Goal: Transaction & Acquisition: Purchase product/service

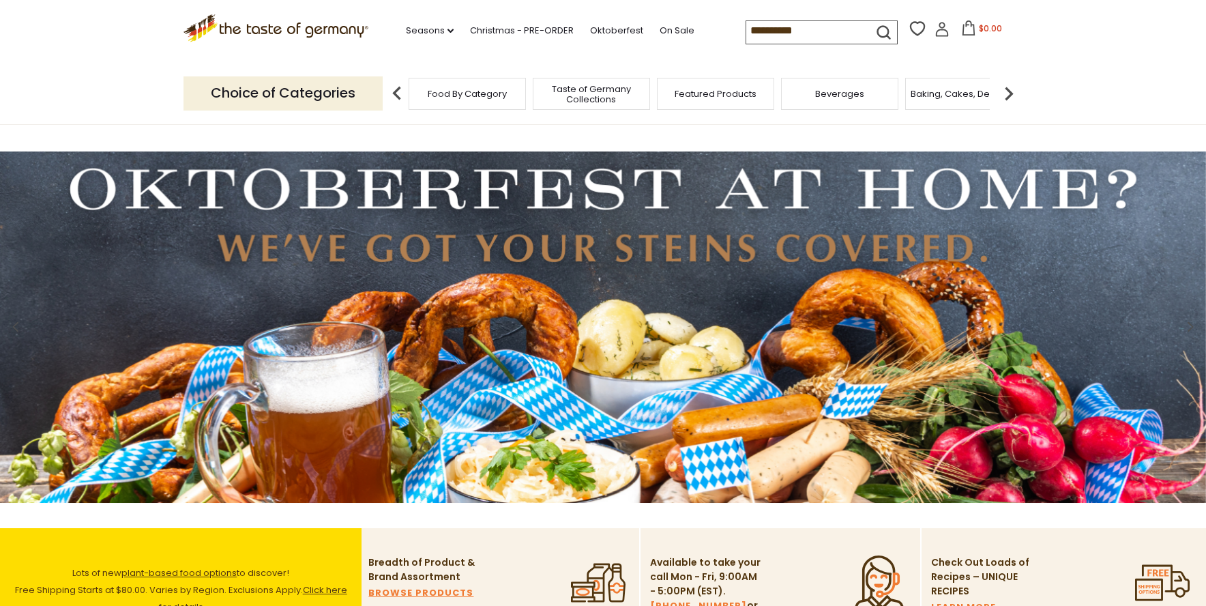
type input "**********"
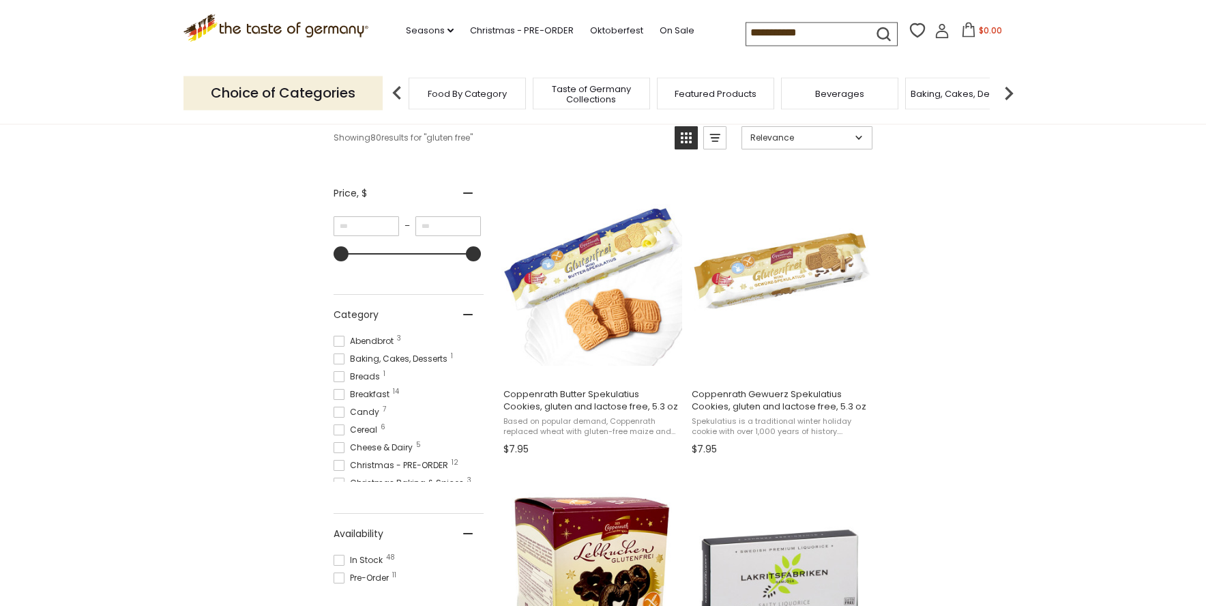
scroll to position [278, 0]
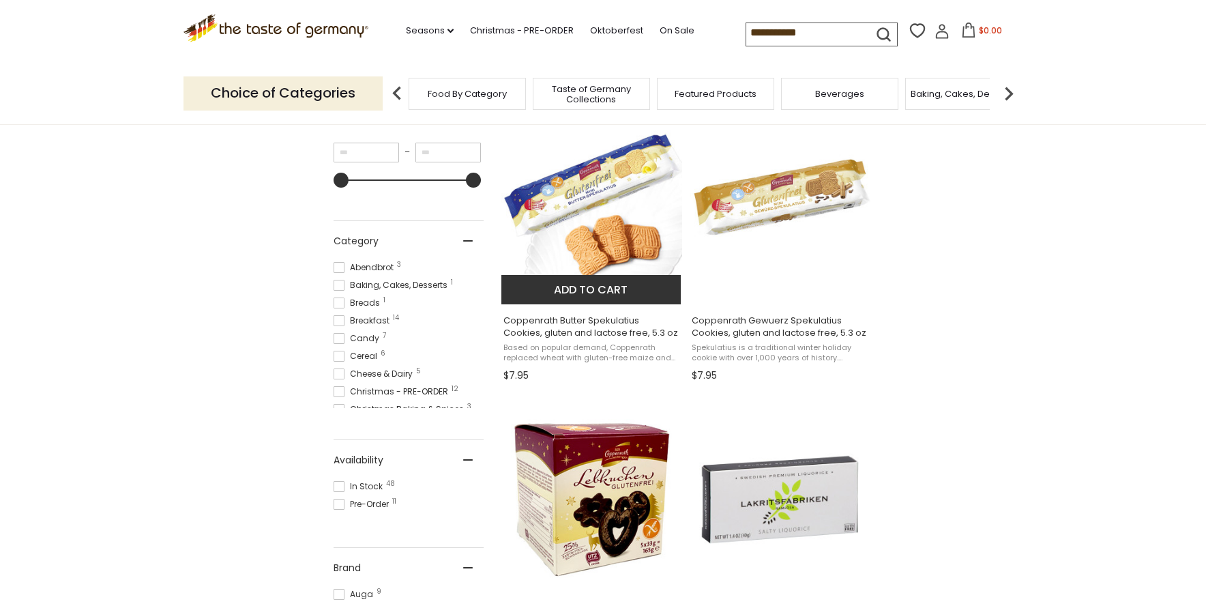
click at [567, 320] on span "Coppenrath Butter Spekulatius Cookies, gluten and lactose free, 5.3 oz" at bounding box center [591, 326] width 177 height 25
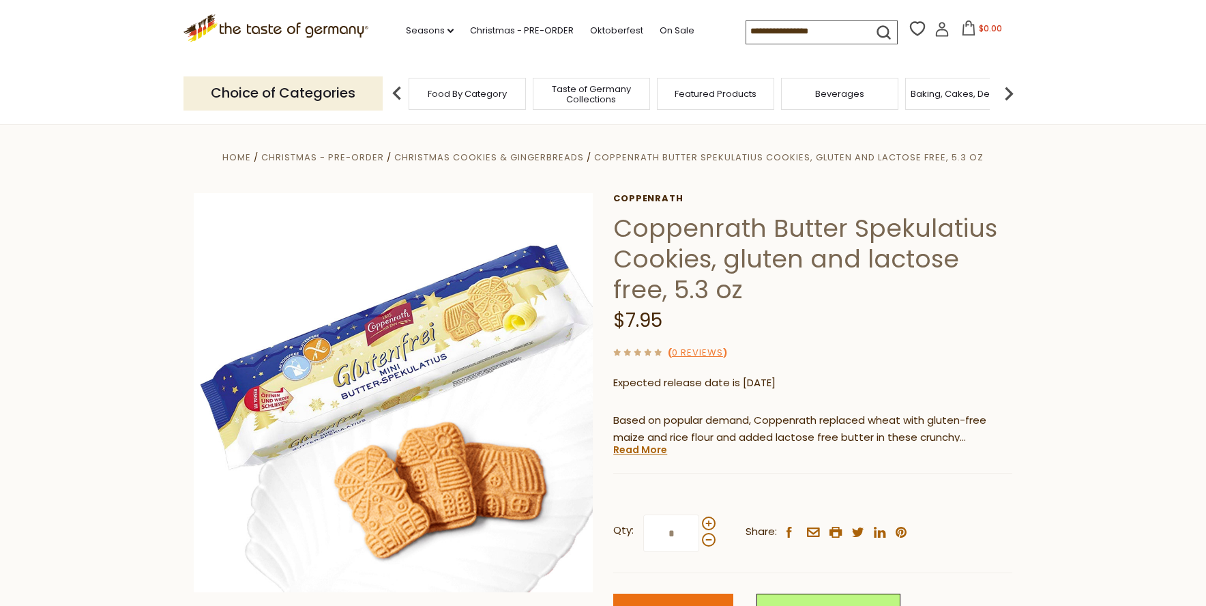
scroll to position [209, 0]
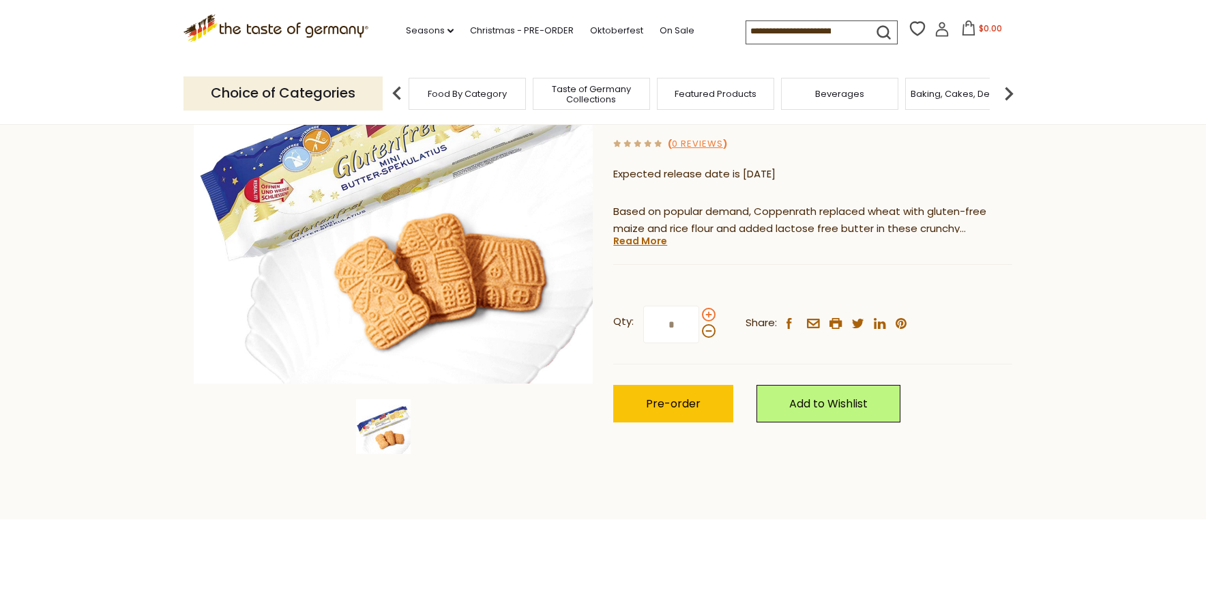
click at [704, 312] on span at bounding box center [709, 315] width 14 height 14
click at [699, 312] on input "*" at bounding box center [671, 325] width 56 height 38
click at [707, 314] on span at bounding box center [709, 315] width 14 height 14
click at [699, 314] on input "*" at bounding box center [671, 325] width 56 height 38
click at [707, 314] on span at bounding box center [709, 315] width 14 height 14
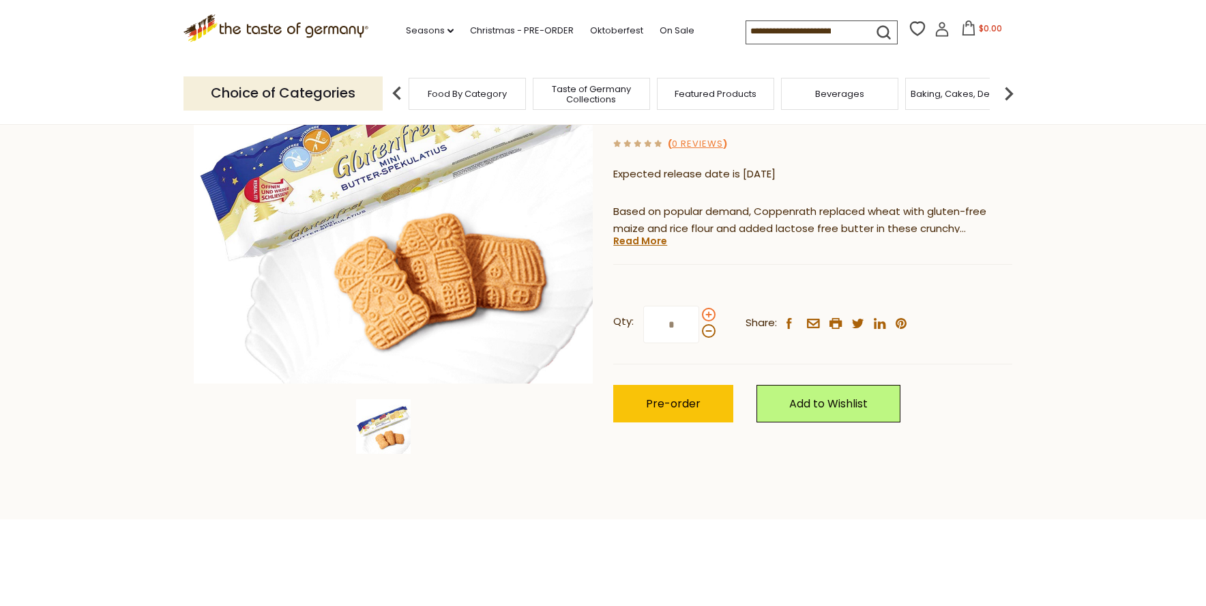
click at [699, 314] on input "*" at bounding box center [671, 325] width 56 height 38
click at [707, 314] on span at bounding box center [709, 315] width 14 height 14
click at [699, 314] on input "*" at bounding box center [671, 325] width 56 height 38
click at [709, 335] on span at bounding box center [709, 331] width 14 height 14
click at [699, 335] on input "*" at bounding box center [671, 325] width 56 height 38
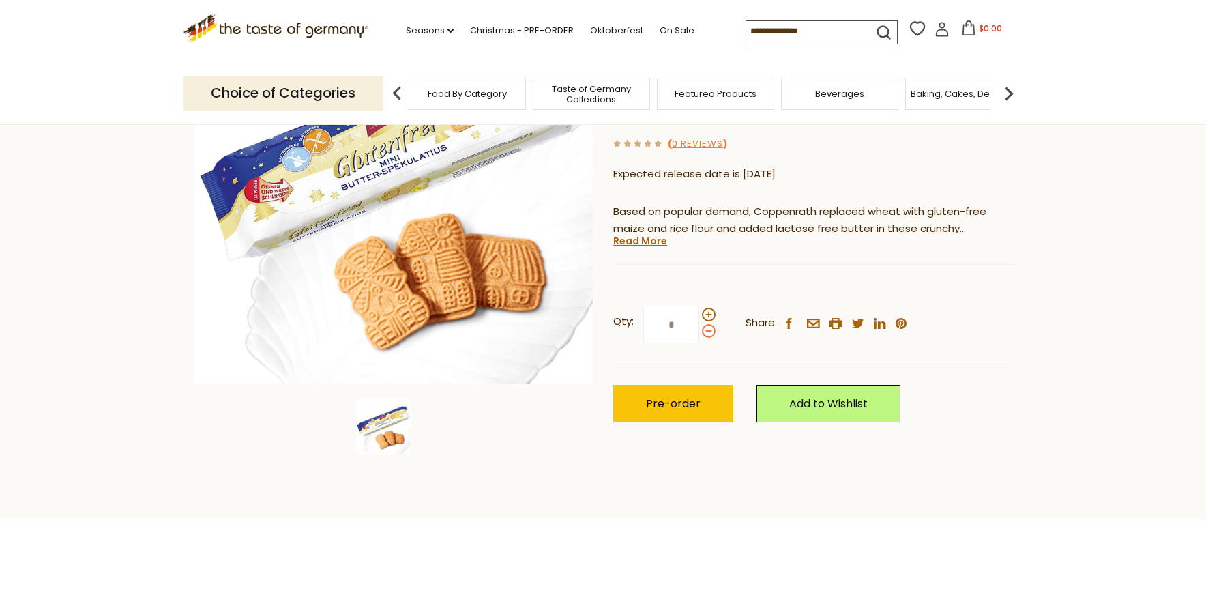
type input "*"
click at [694, 404] on span "Pre-order" at bounding box center [673, 404] width 55 height 16
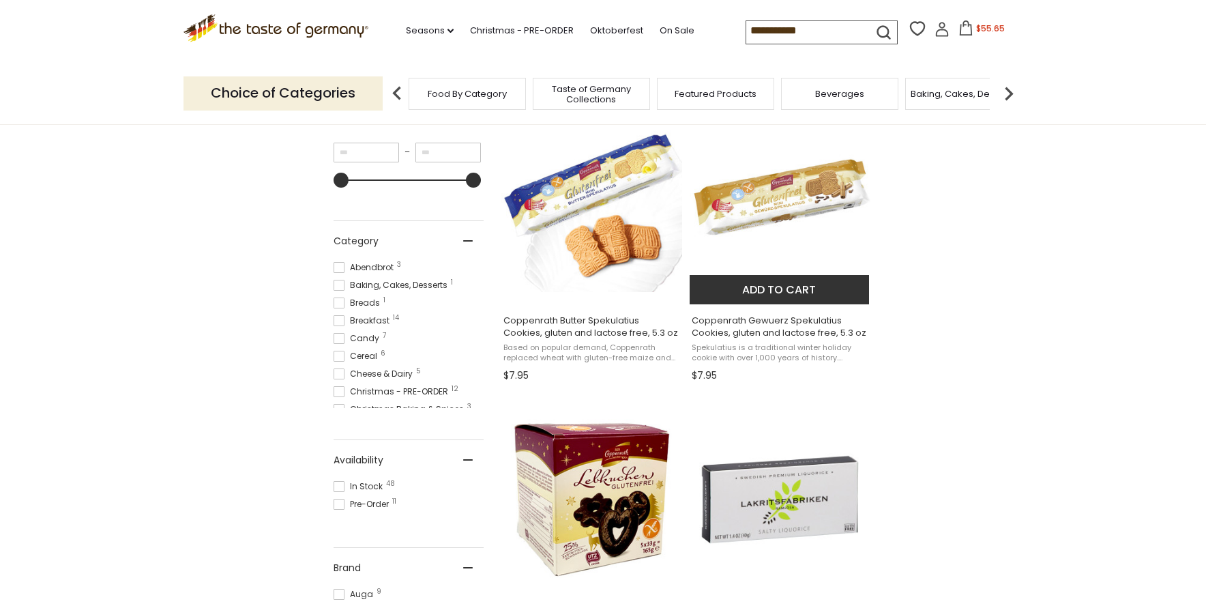
scroll to position [278, 0]
click at [758, 325] on span "Coppenrath Gewuerz Spekulatius Cookies, gluten and lactose free, 5.3 oz" at bounding box center [780, 326] width 177 height 25
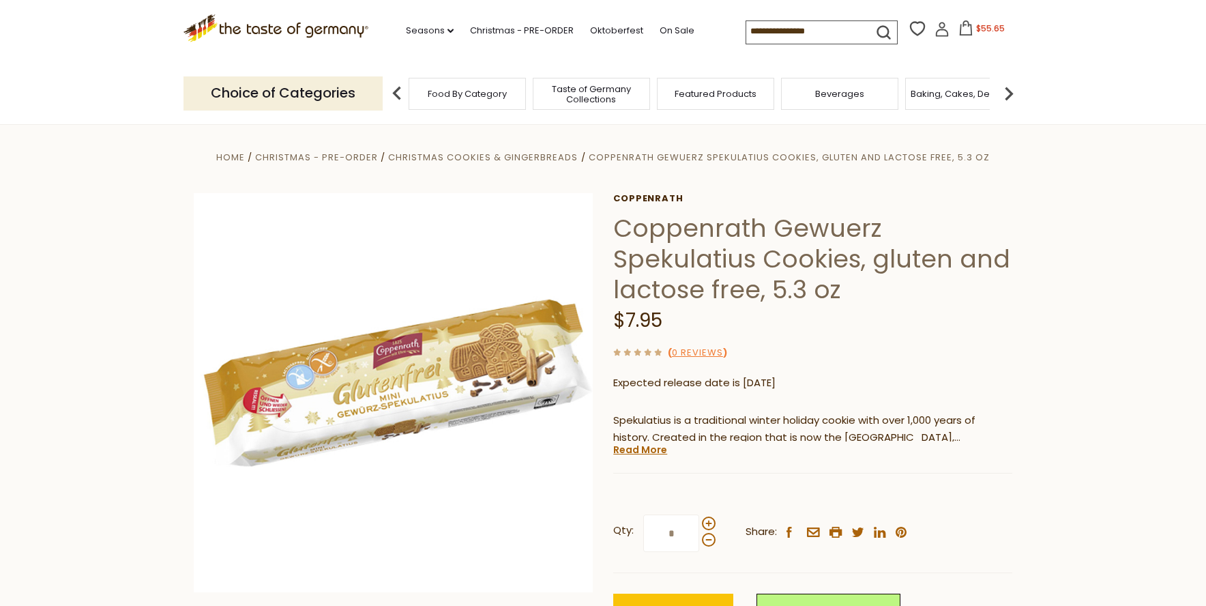
scroll to position [139, 0]
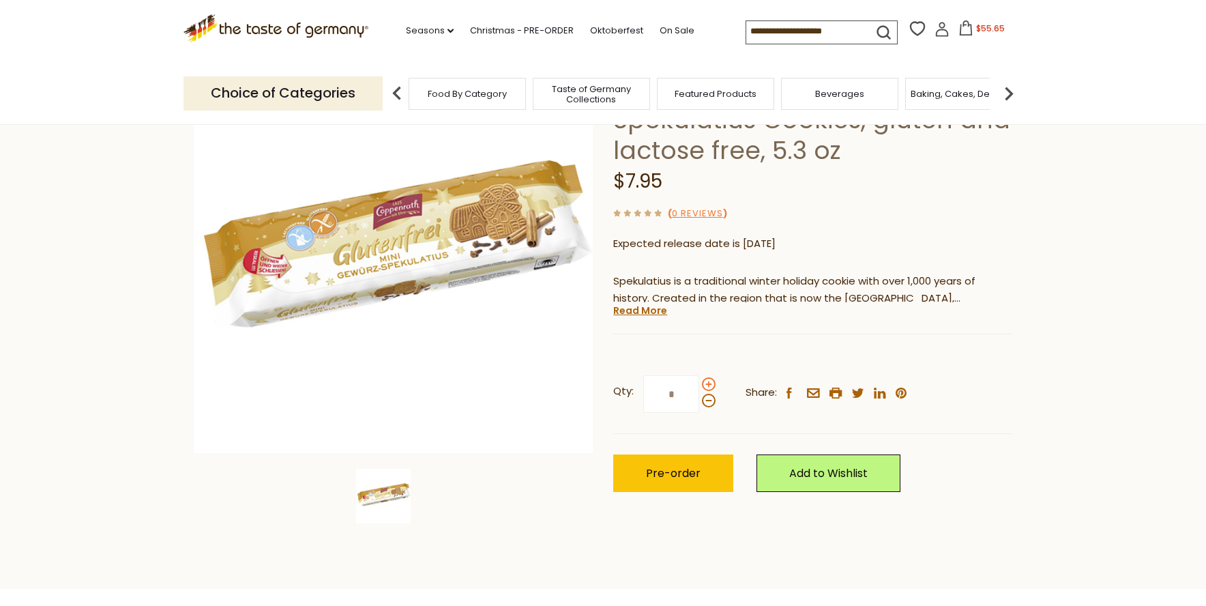
click at [707, 379] on span at bounding box center [709, 384] width 14 height 14
click at [699, 379] on input "*" at bounding box center [671, 394] width 56 height 38
click at [707, 381] on span at bounding box center [709, 384] width 14 height 14
click at [699, 381] on input "*" at bounding box center [671, 394] width 56 height 38
click at [707, 381] on span at bounding box center [709, 384] width 14 height 14
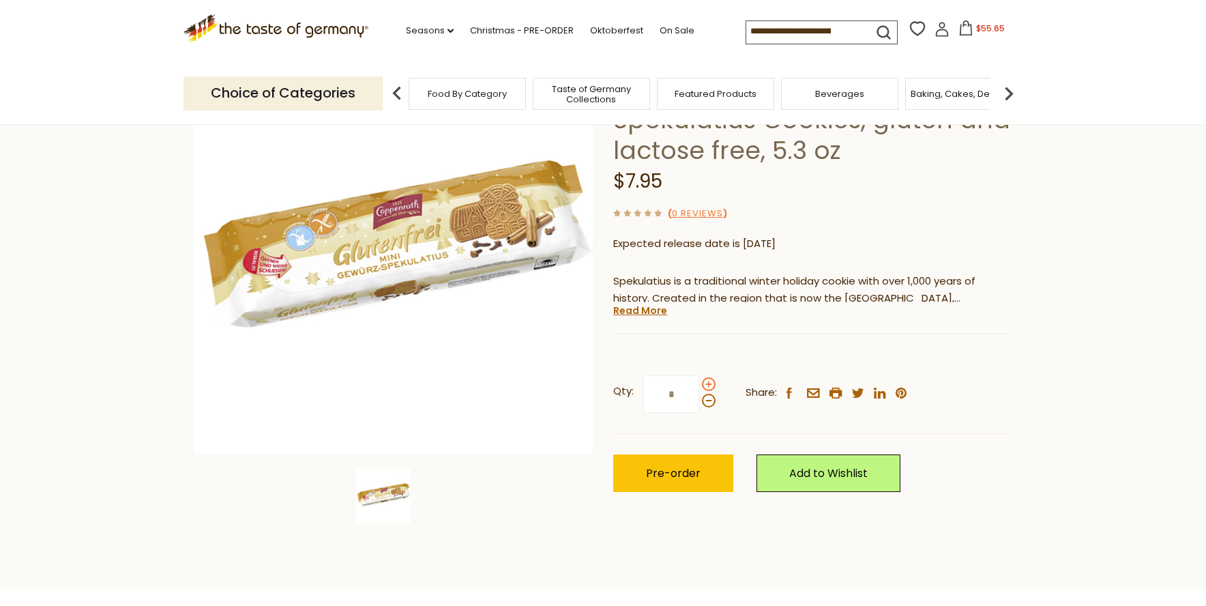
click at [699, 381] on input "*" at bounding box center [671, 394] width 56 height 38
click at [707, 381] on span at bounding box center [709, 384] width 14 height 14
click at [699, 381] on input "*" at bounding box center [671, 394] width 56 height 38
click at [707, 381] on span at bounding box center [709, 384] width 14 height 14
click at [699, 381] on input "*" at bounding box center [671, 394] width 56 height 38
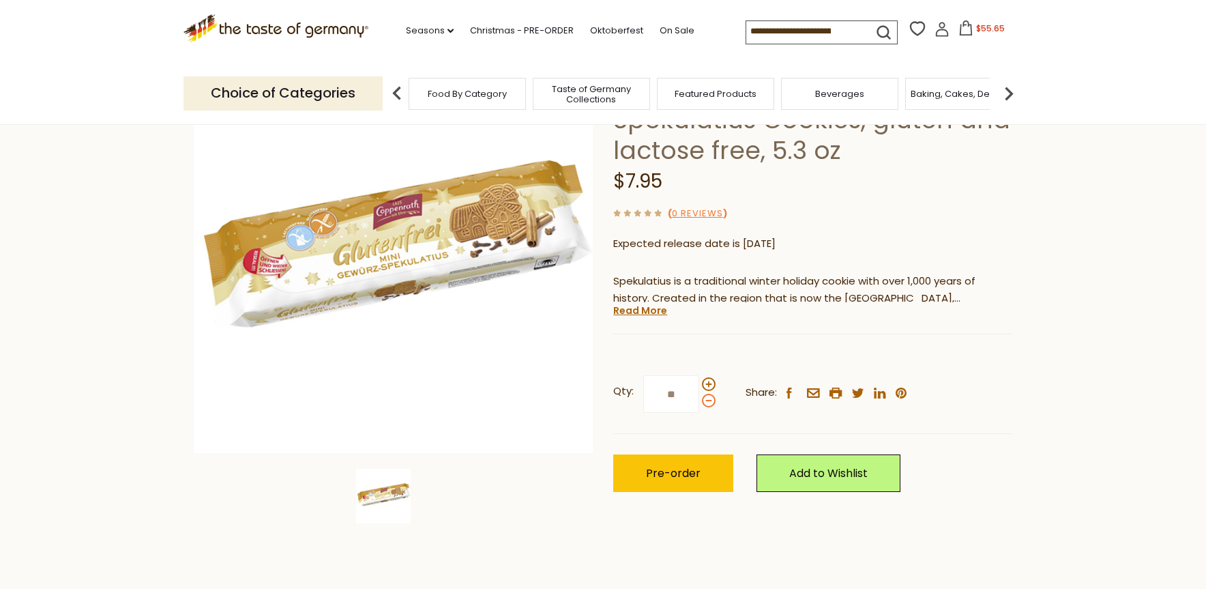
click at [707, 400] on span at bounding box center [709, 401] width 14 height 14
click at [699, 400] on input "**" at bounding box center [671, 394] width 56 height 38
click at [705, 403] on span at bounding box center [709, 401] width 14 height 14
click at [699, 403] on input "*" at bounding box center [671, 394] width 56 height 38
type input "*"
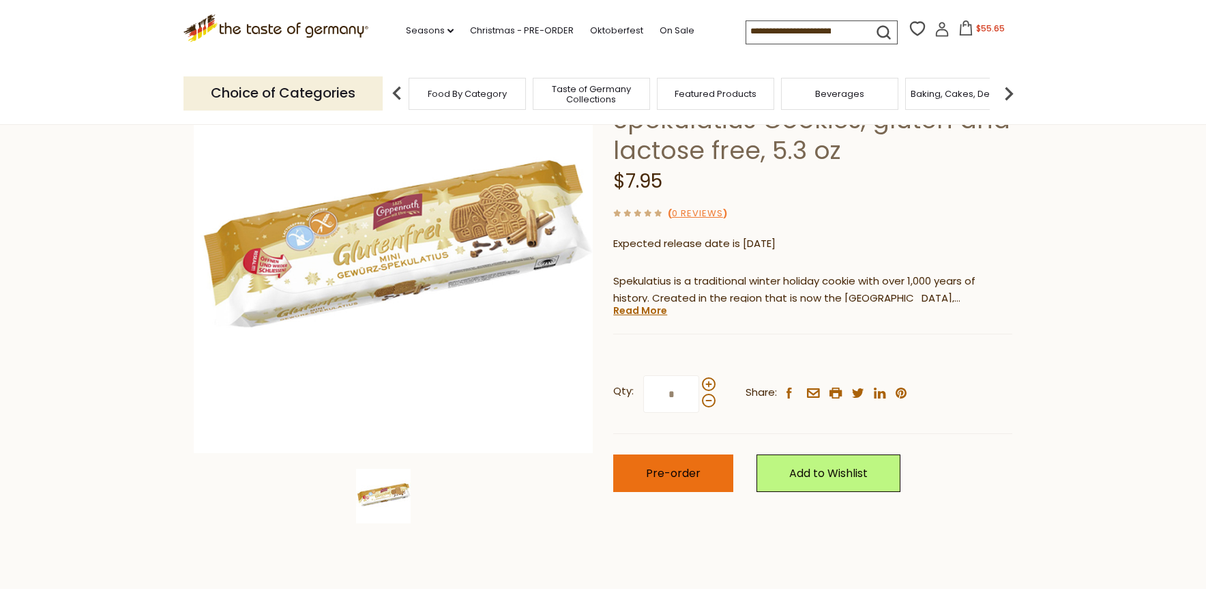
click at [696, 474] on span "Pre-order" at bounding box center [673, 473] width 55 height 16
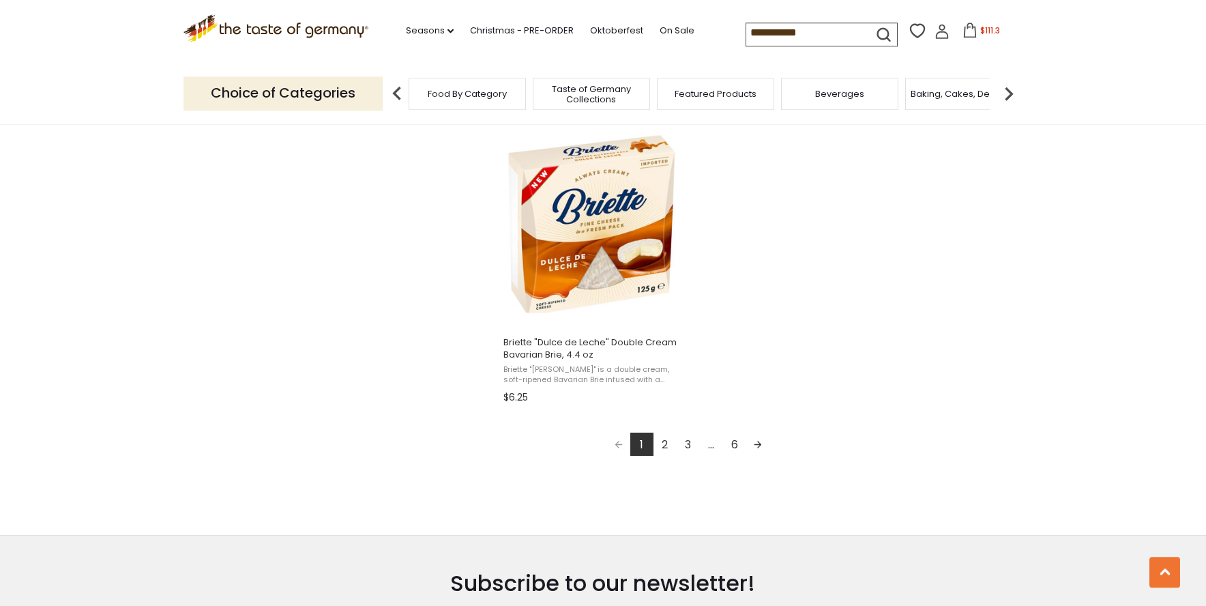
scroll to position [2435, 0]
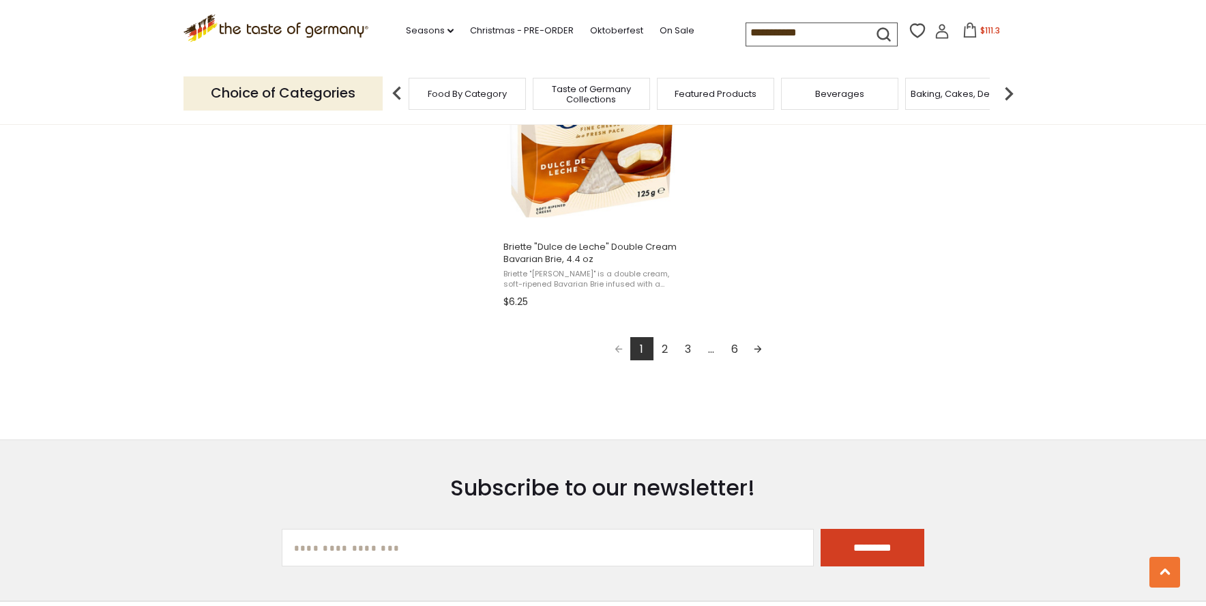
click at [664, 352] on link "2" at bounding box center [664, 348] width 23 height 23
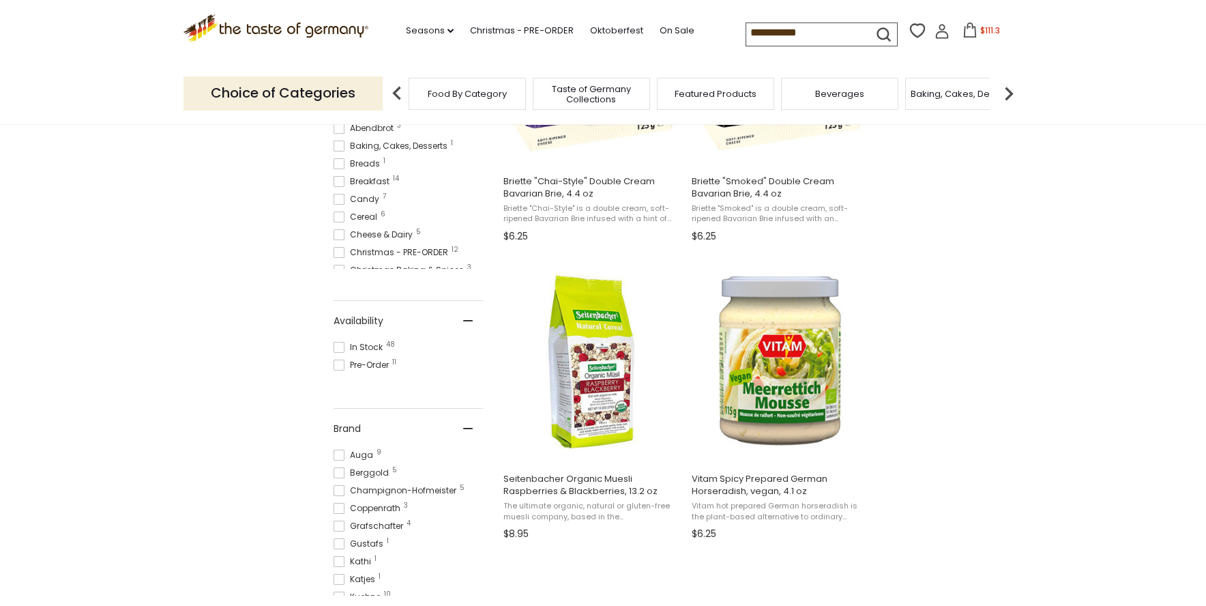
scroll to position [278, 0]
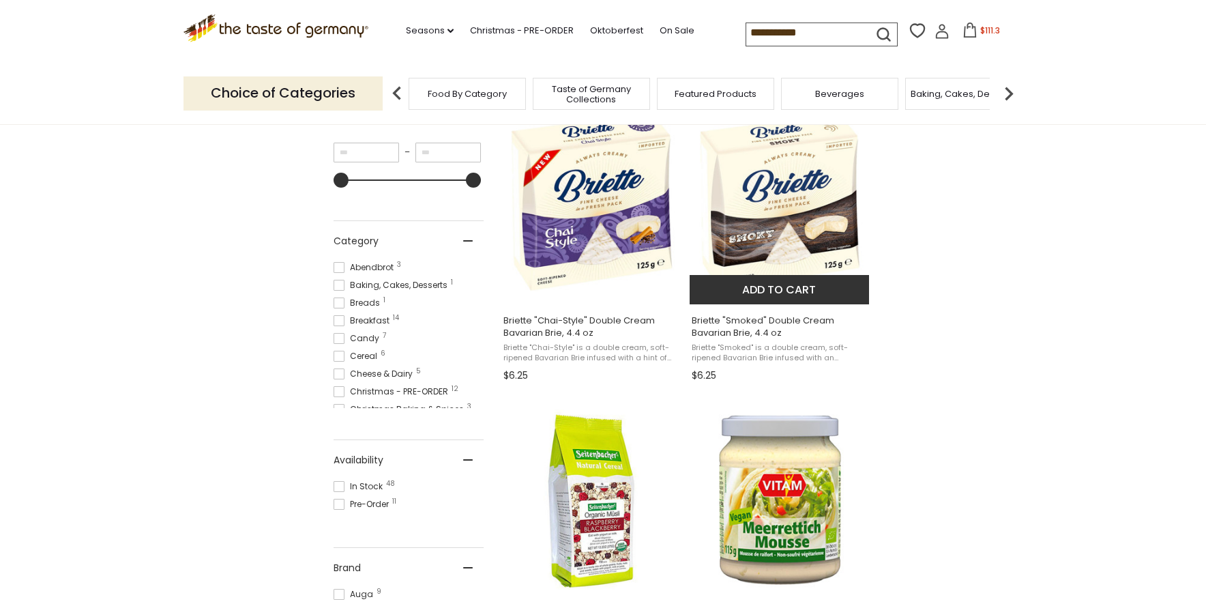
click at [790, 286] on button "Add to cart" at bounding box center [779, 289] width 179 height 29
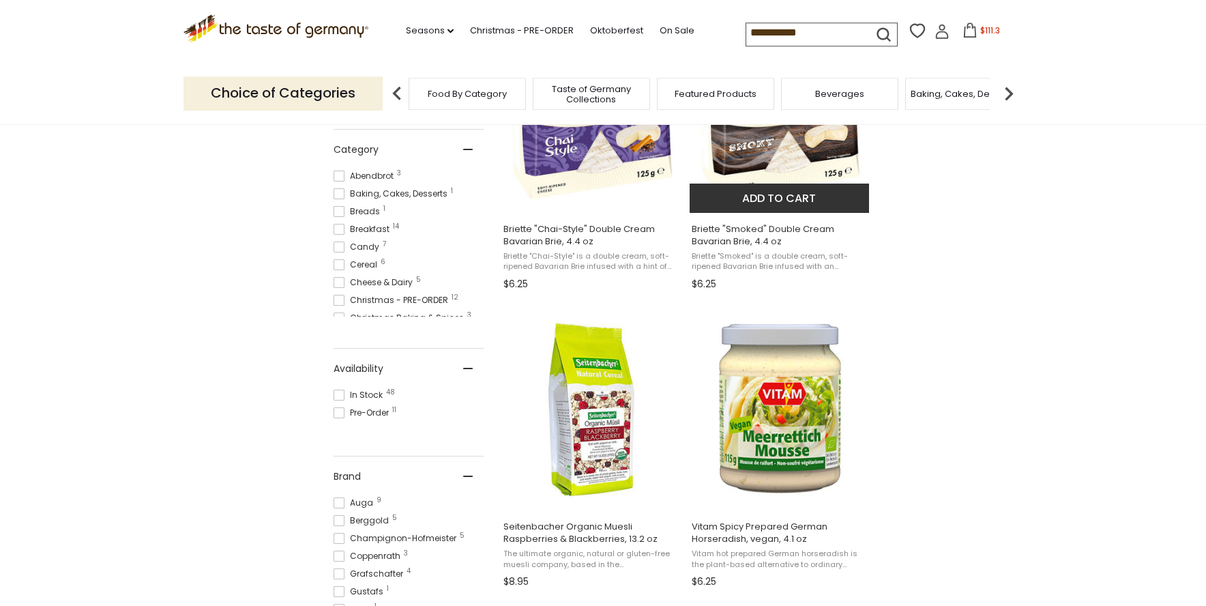
scroll to position [487, 0]
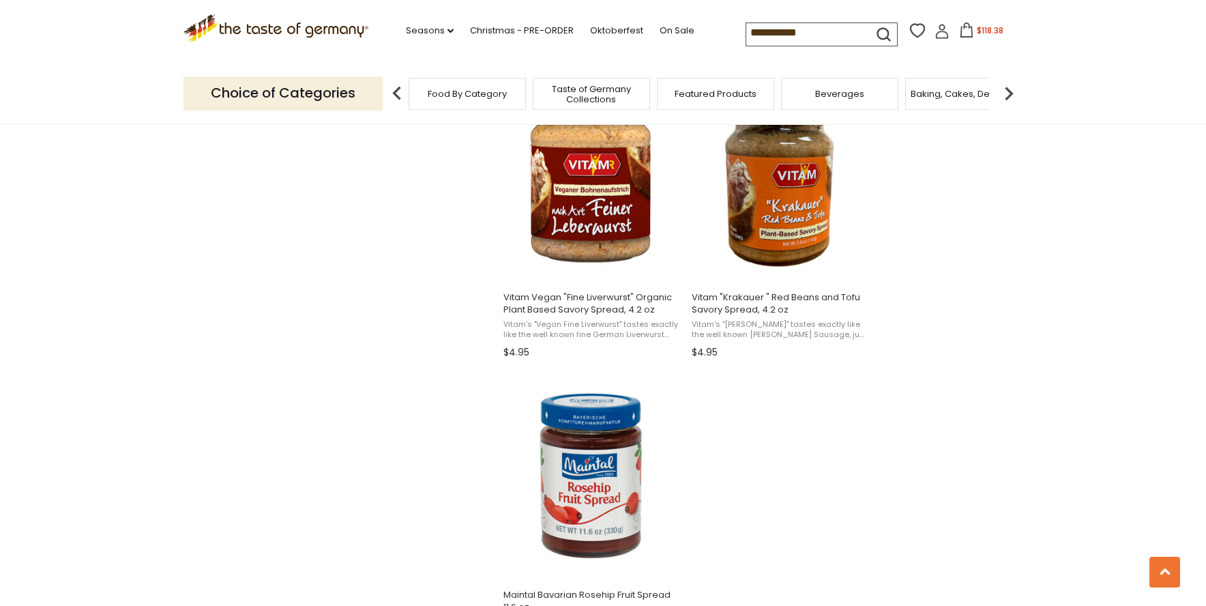
scroll to position [2296, 0]
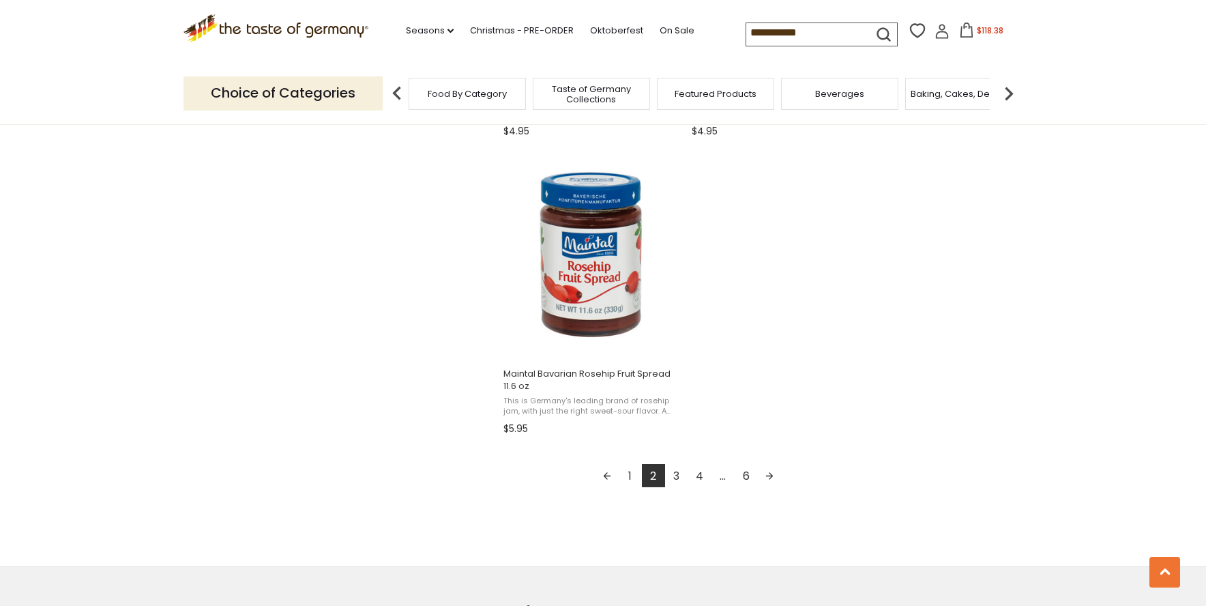
click at [674, 477] on link "3" at bounding box center [676, 475] width 23 height 23
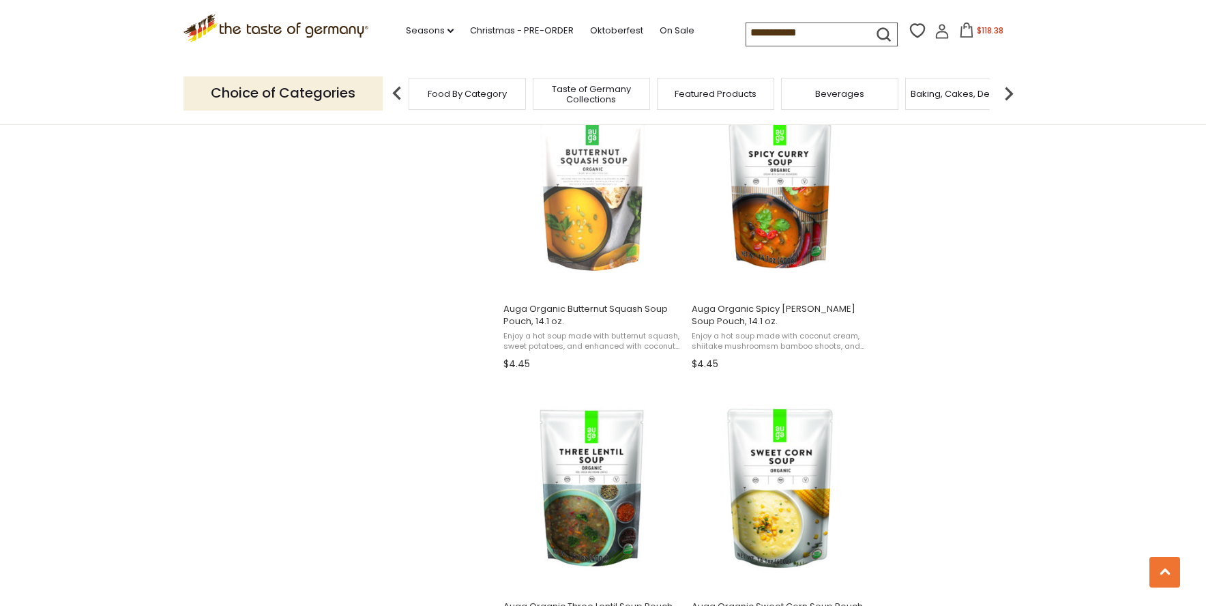
scroll to position [1391, 0]
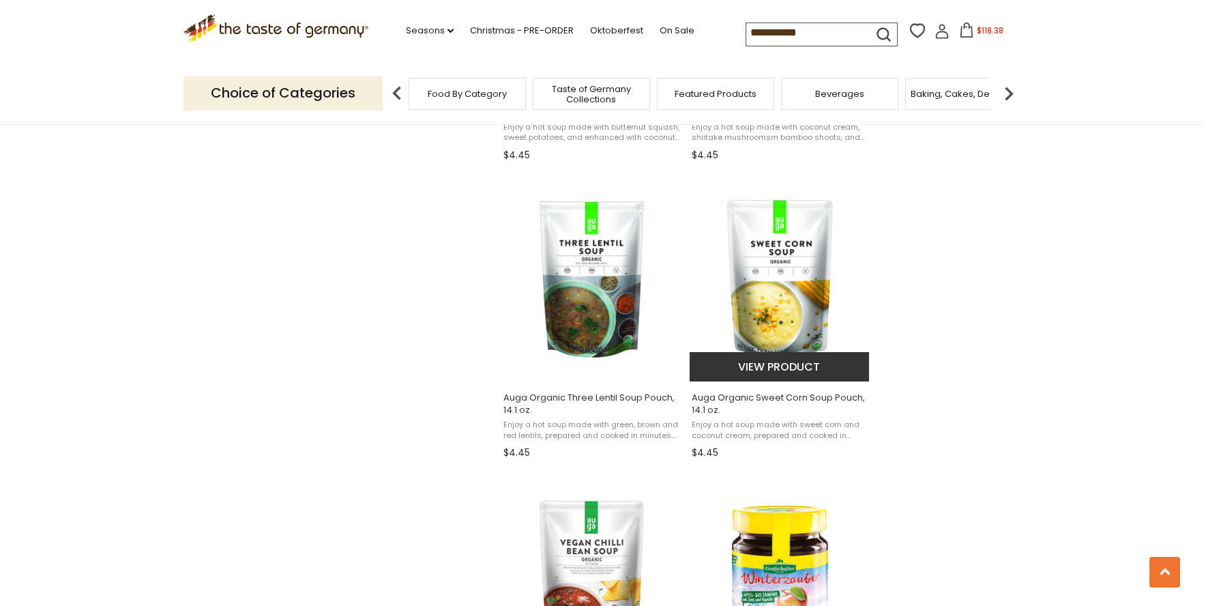
click at [788, 366] on button "View product" at bounding box center [779, 366] width 179 height 29
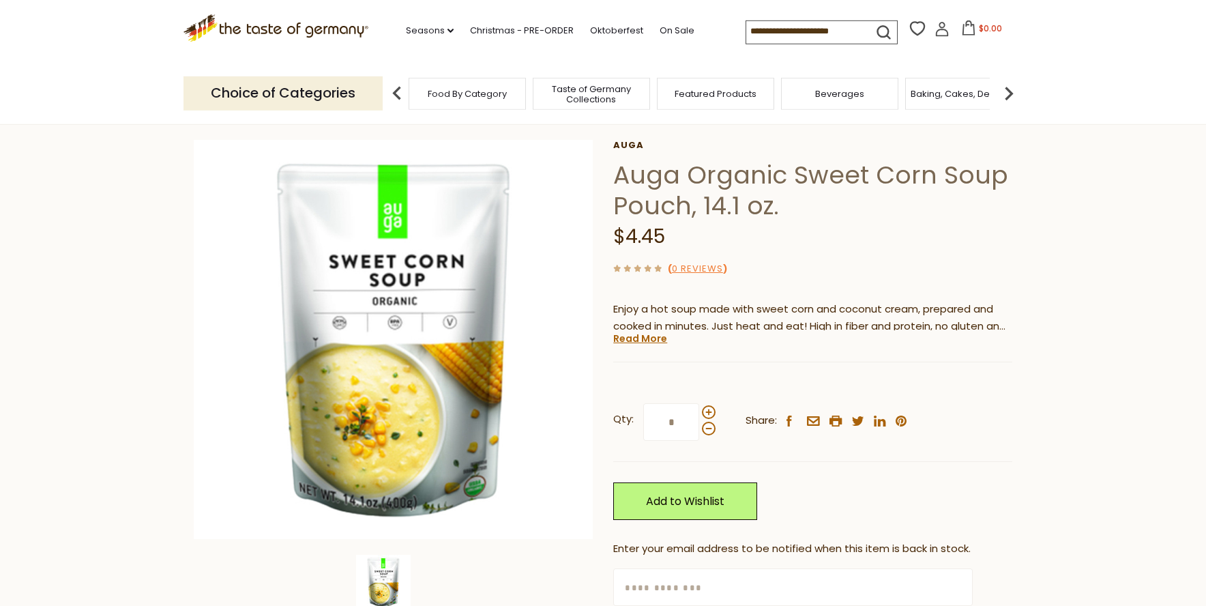
scroll to position [139, 0]
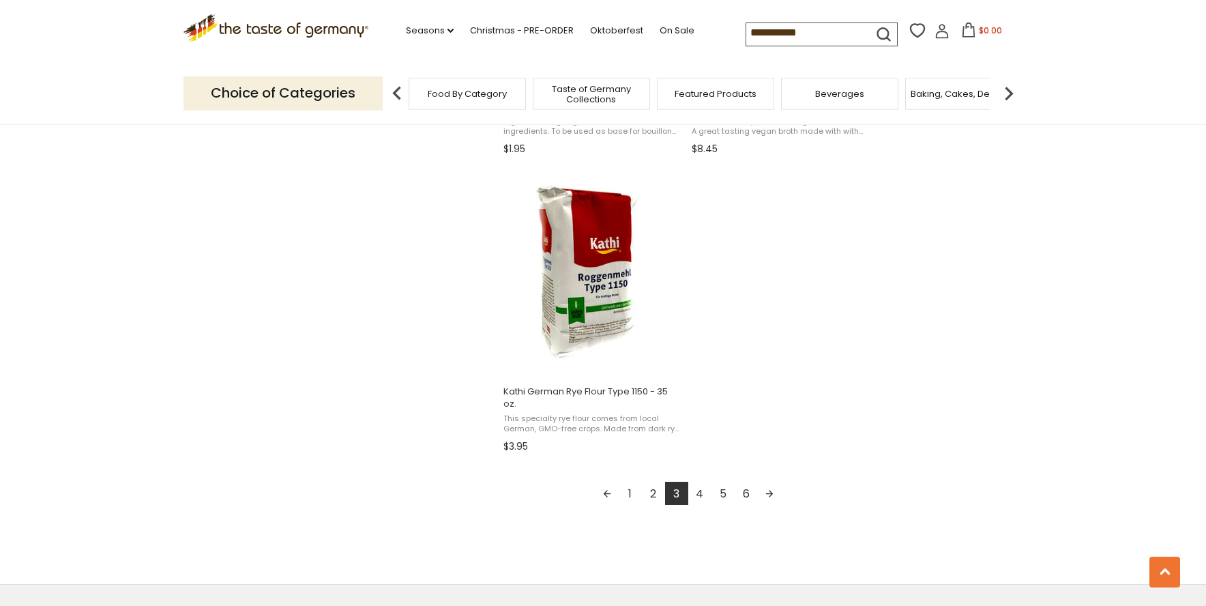
scroll to position [2365, 0]
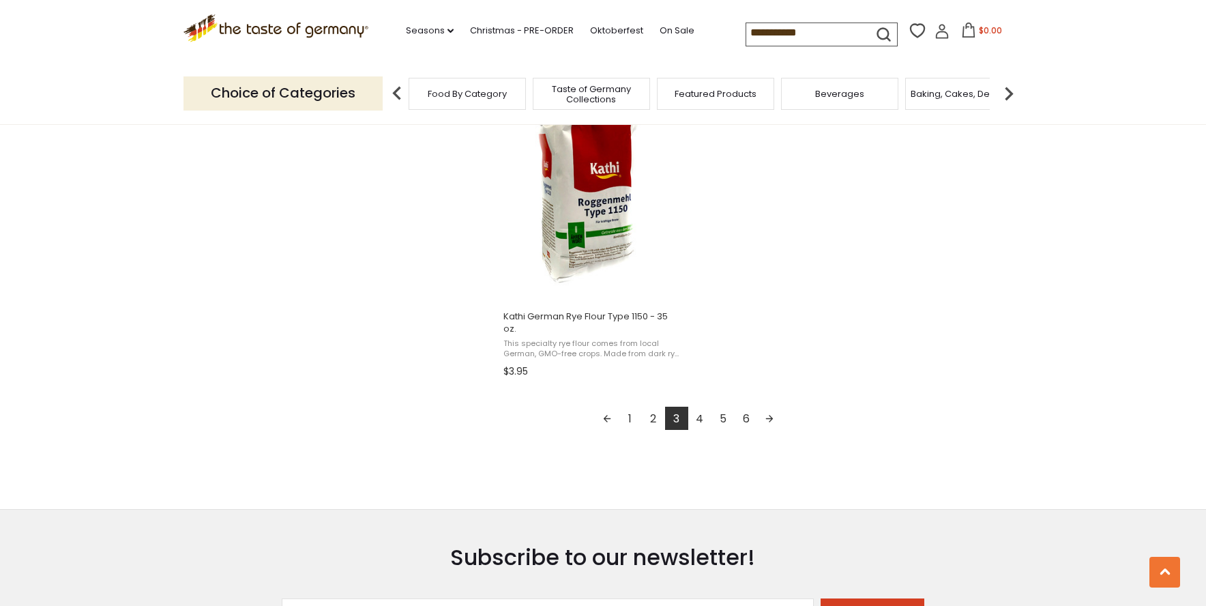
click at [702, 424] on link "4" at bounding box center [699, 417] width 23 height 23
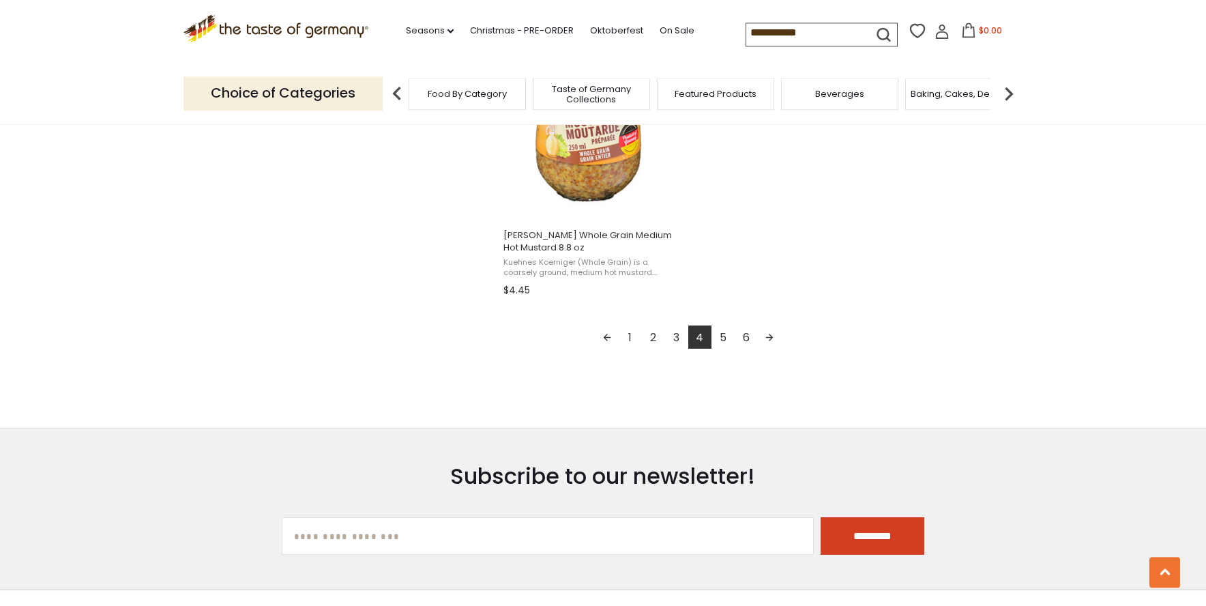
scroll to position [2504, 0]
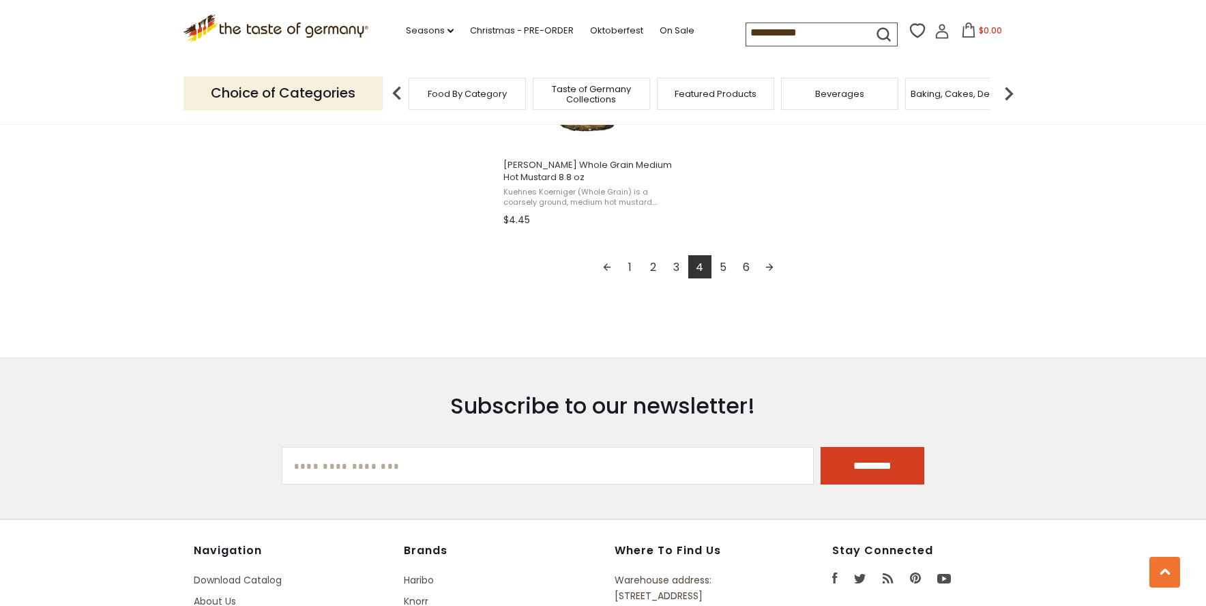
click at [723, 257] on link "5" at bounding box center [722, 266] width 23 height 23
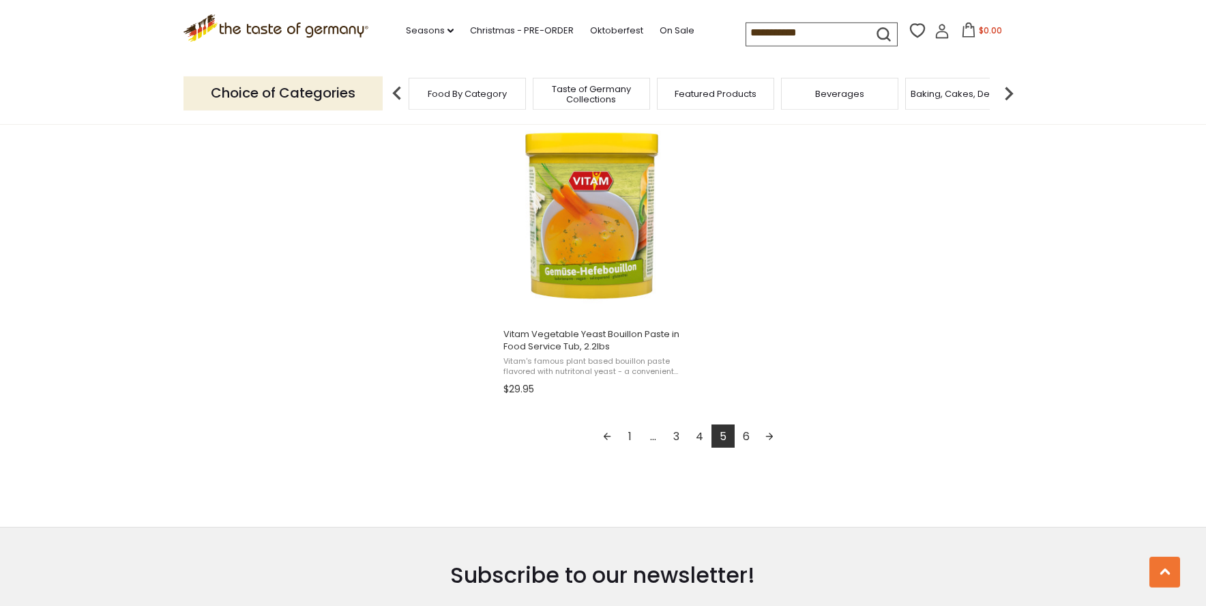
scroll to position [2435, 0]
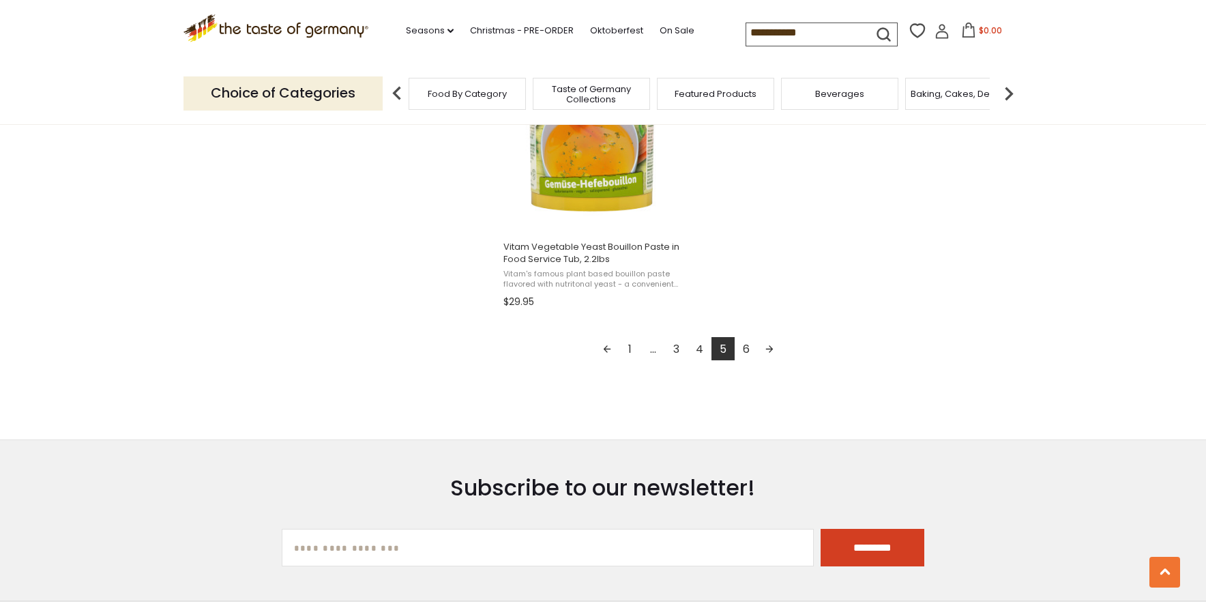
click at [747, 353] on link "6" at bounding box center [746, 348] width 23 height 23
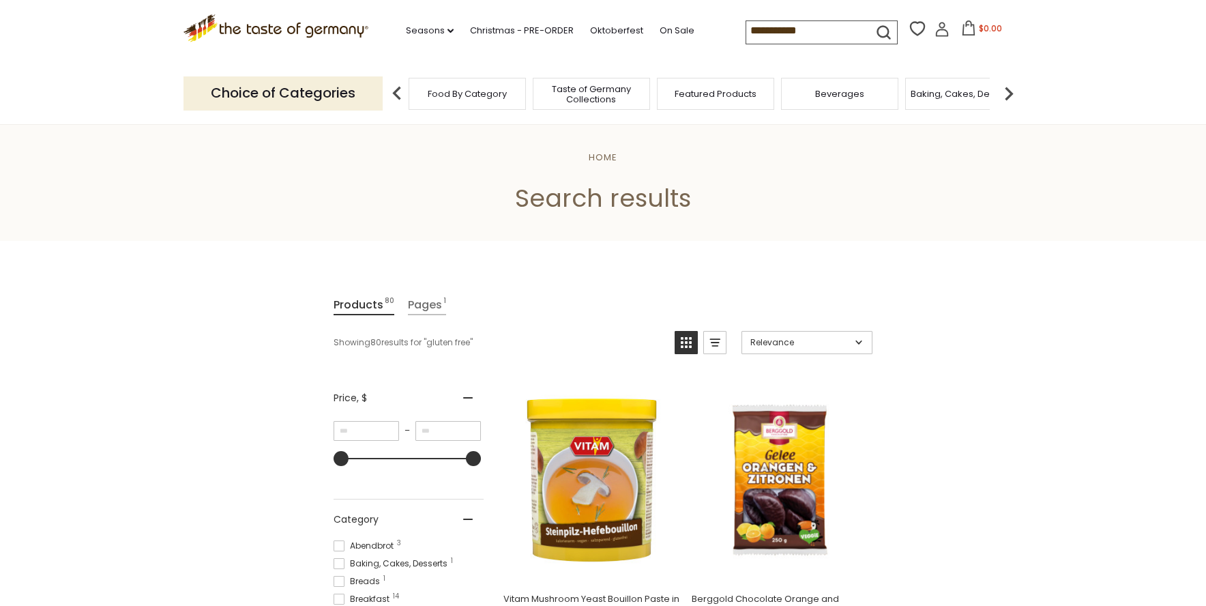
drag, startPoint x: 696, startPoint y: 36, endPoint x: 654, endPoint y: 42, distance: 42.1
click at [746, 40] on input "**********" at bounding box center [803, 30] width 115 height 19
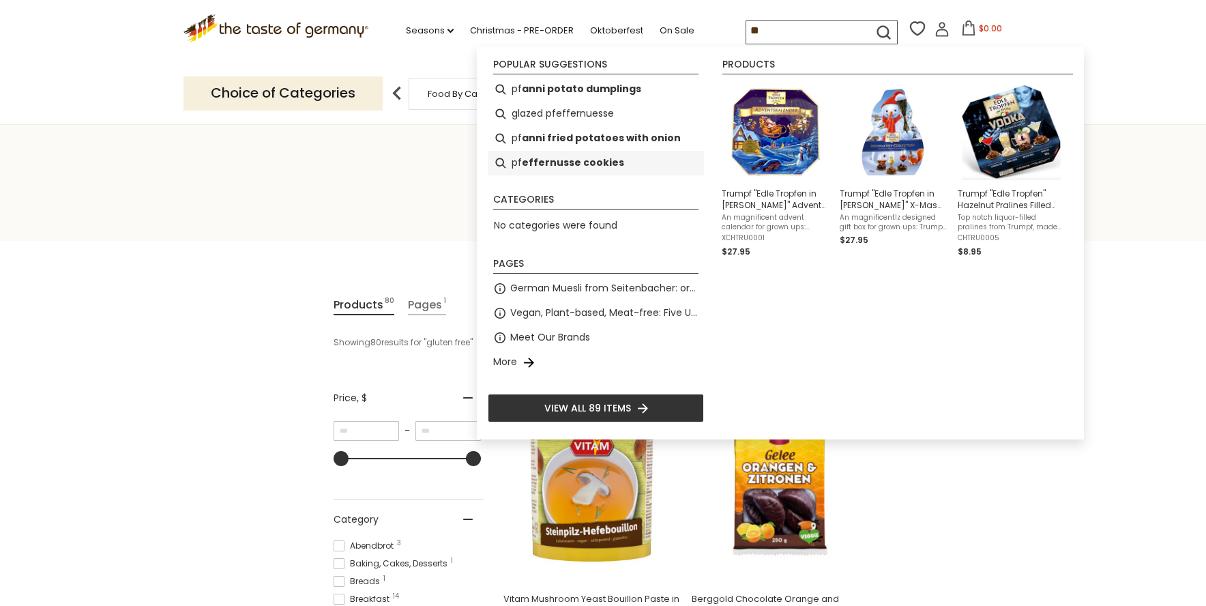
click at [548, 159] on b "effernusse cookies" at bounding box center [573, 163] width 102 height 16
type input "**********"
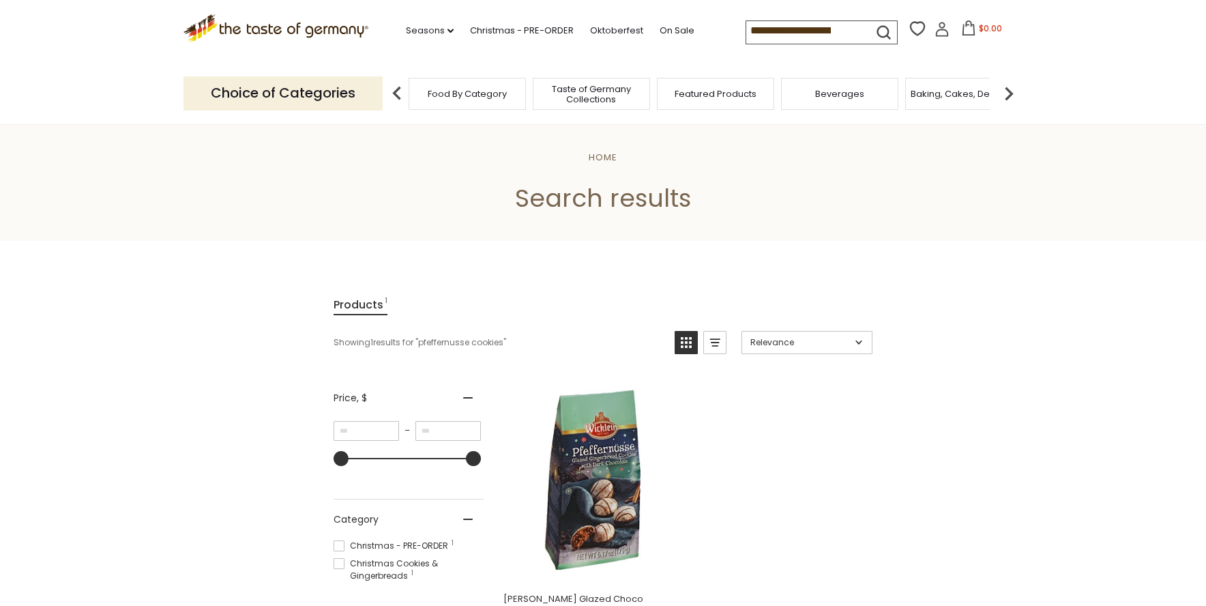
click at [962, 27] on icon at bounding box center [968, 27] width 12 height 15
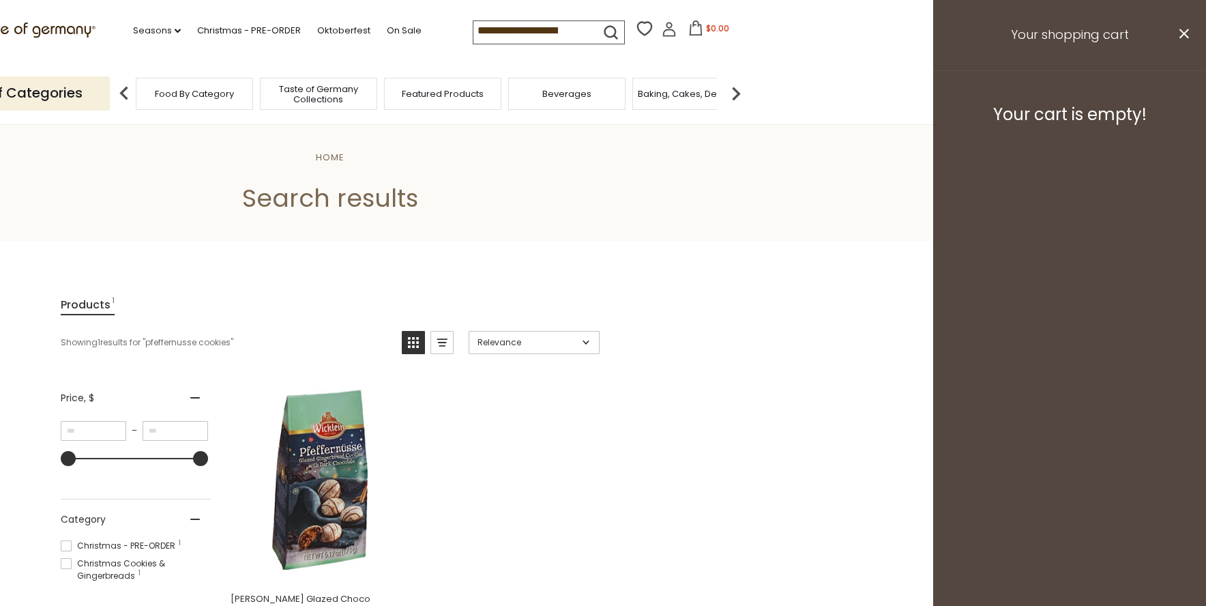
click at [1193, 33] on h3 "Your shopping cart" at bounding box center [1069, 35] width 273 height 70
click at [1185, 33] on icon at bounding box center [1184, 34] width 10 height 10
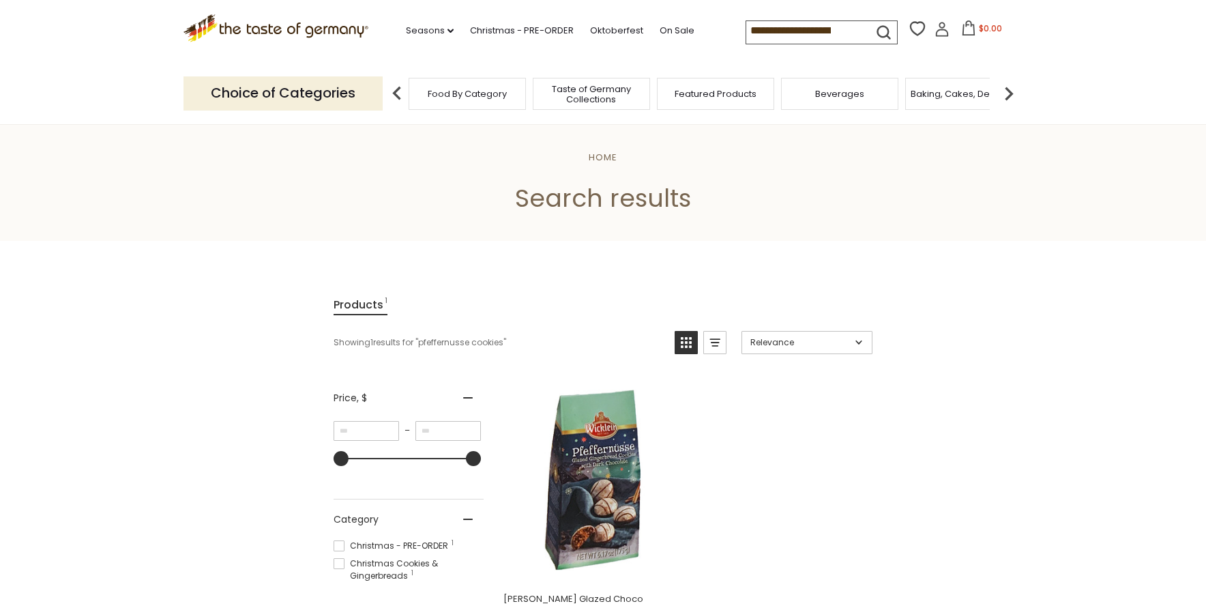
drag, startPoint x: 809, startPoint y: 27, endPoint x: 643, endPoint y: 17, distance: 166.0
click at [746, 21] on input "**********" at bounding box center [803, 30] width 115 height 19
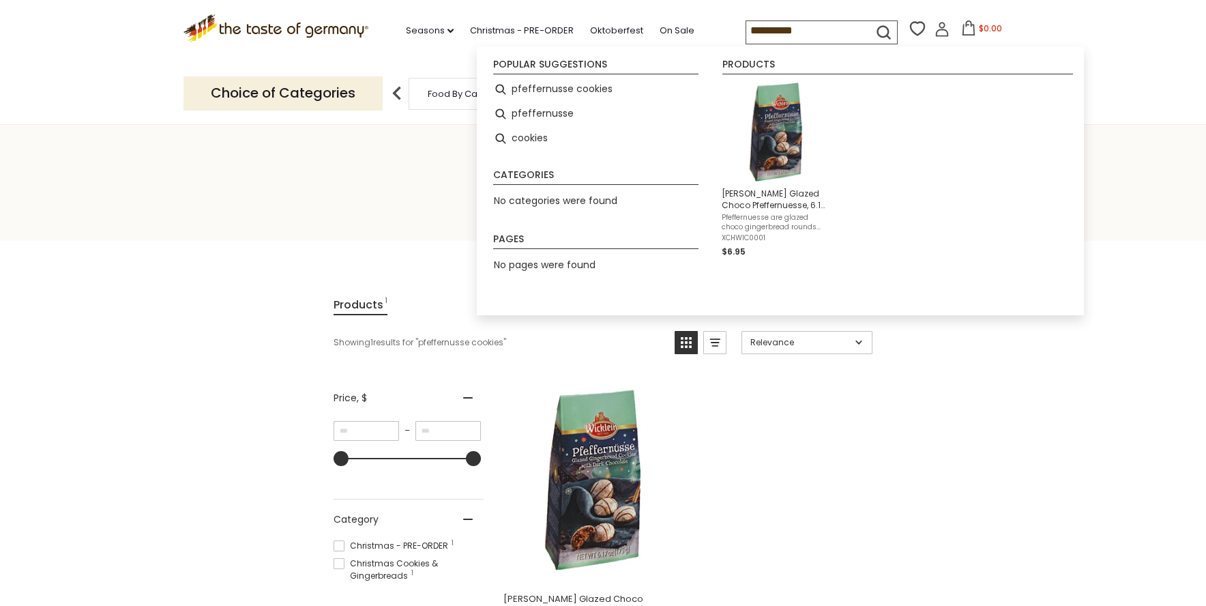
type input "**********"
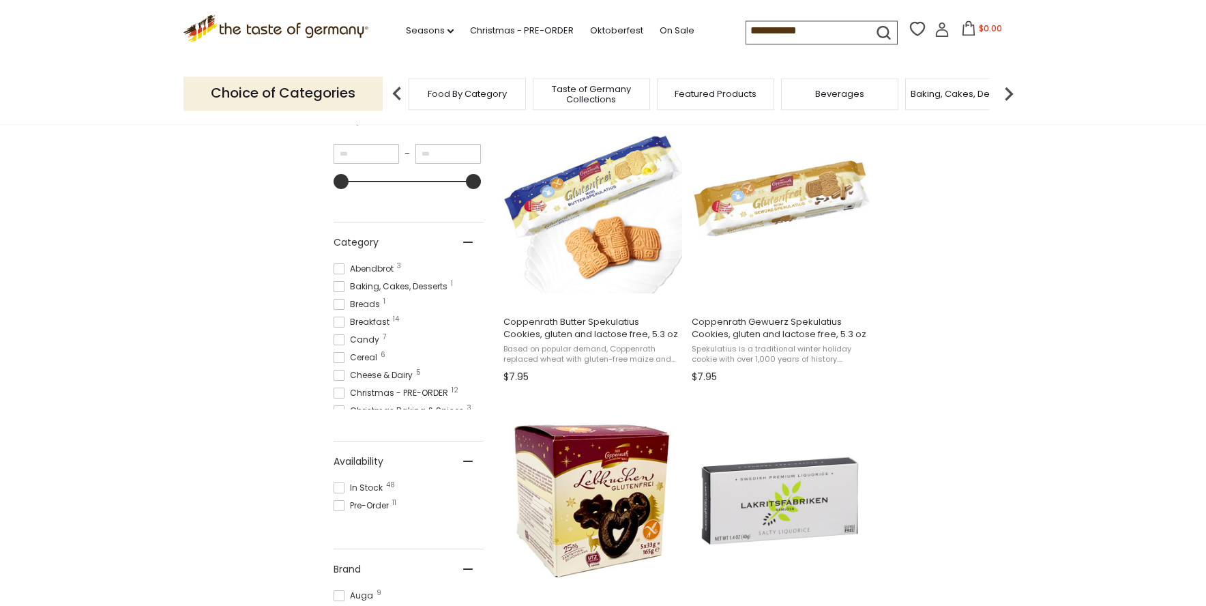
scroll to position [278, 0]
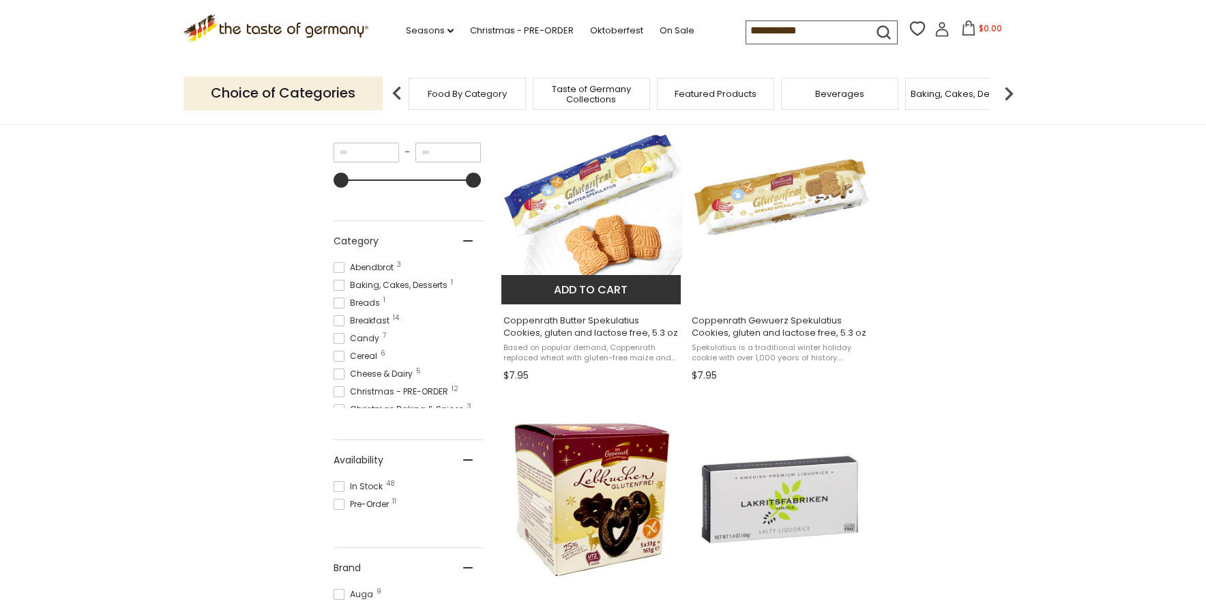
click at [574, 292] on button "Add to cart" at bounding box center [590, 289] width 179 height 29
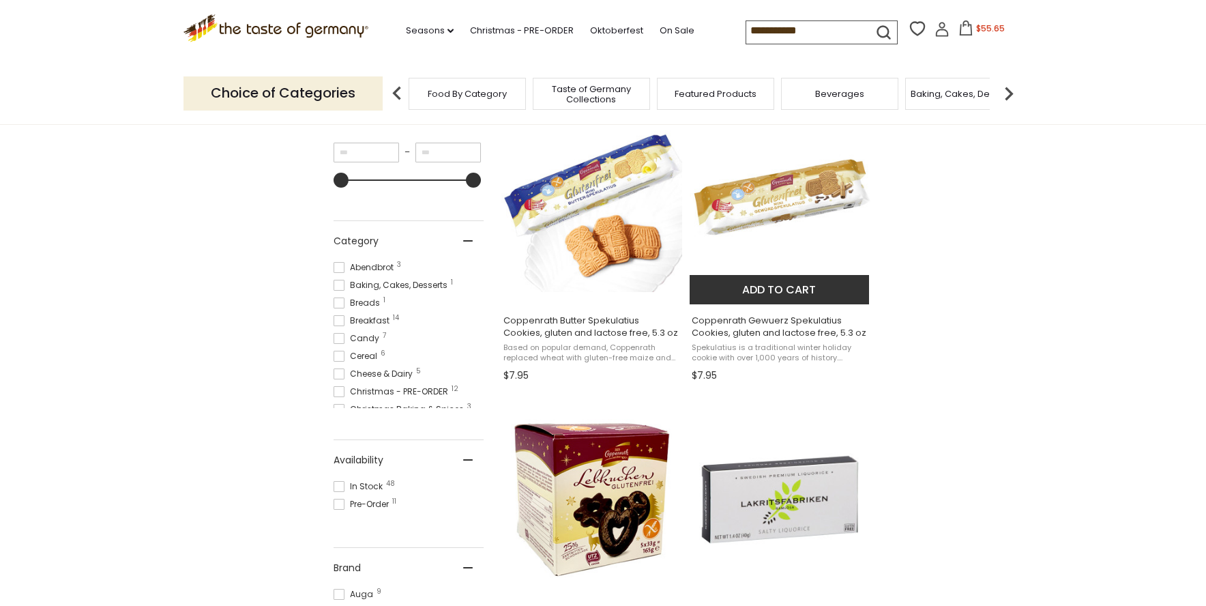
scroll to position [278, 0]
click at [808, 284] on button "Add to cart" at bounding box center [779, 289] width 179 height 29
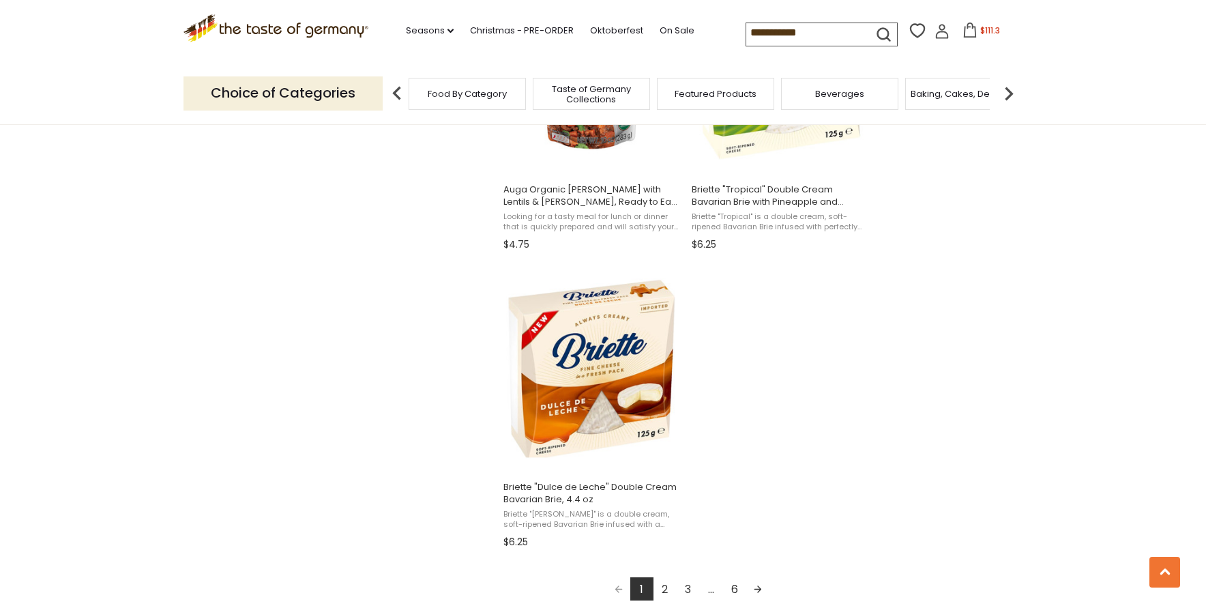
scroll to position [2365, 0]
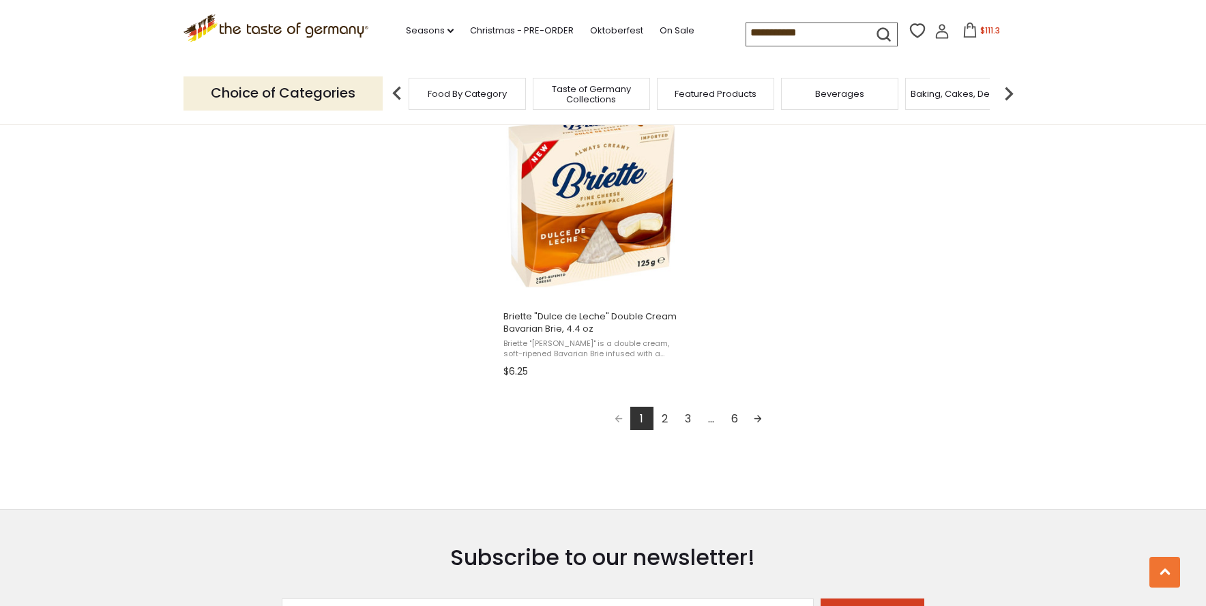
click at [758, 421] on link "Next page" at bounding box center [757, 417] width 23 height 23
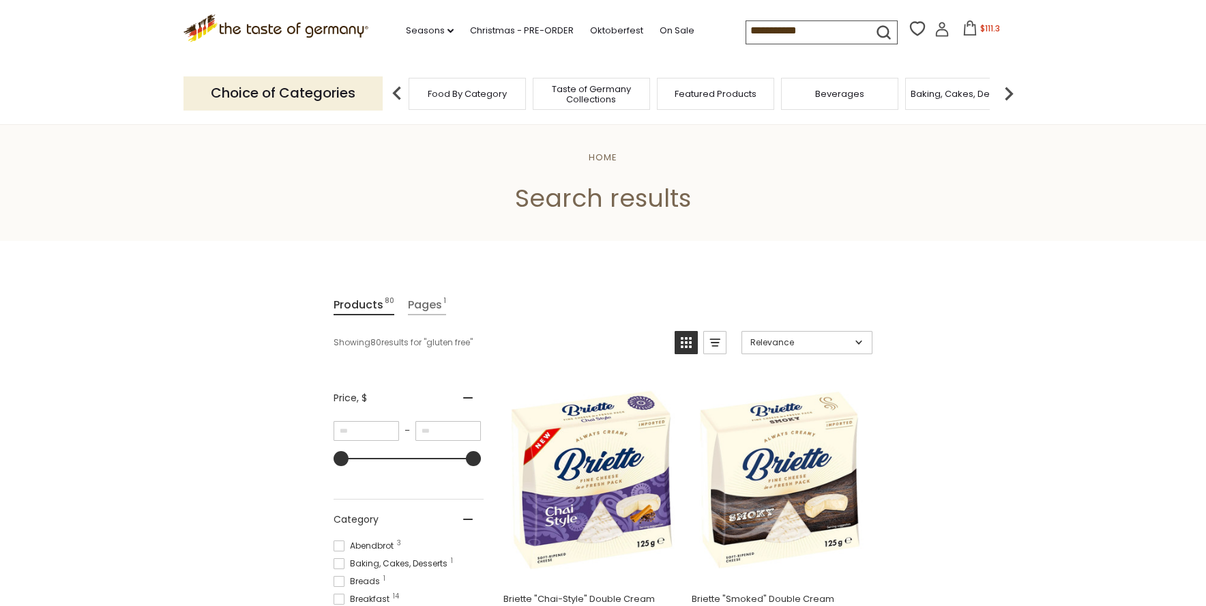
scroll to position [278, 0]
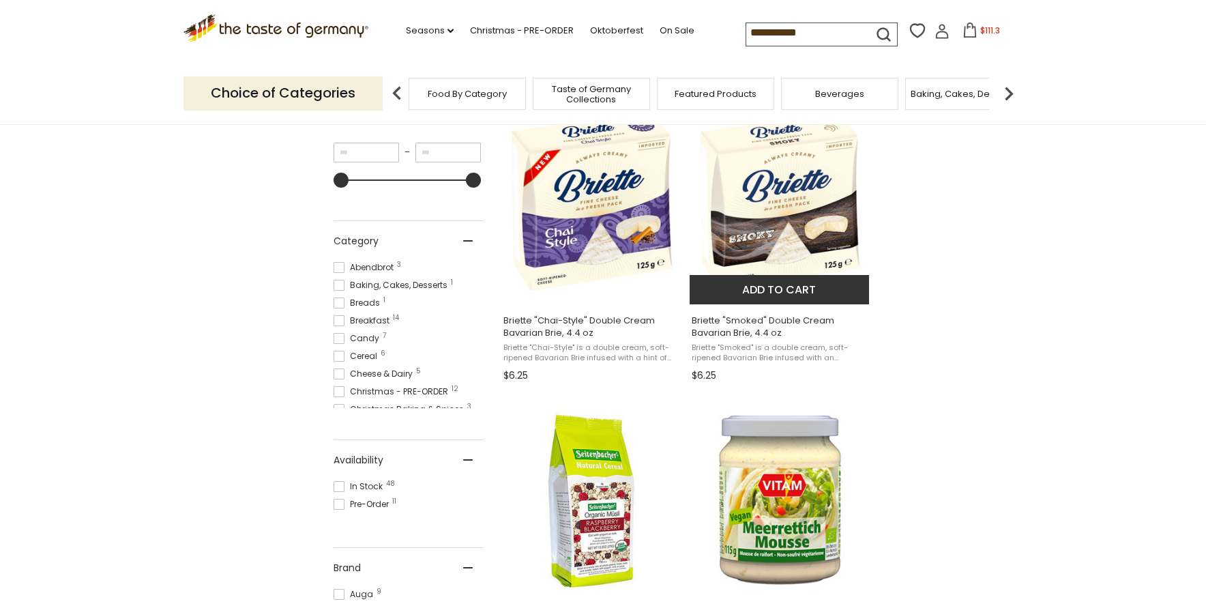
click at [775, 288] on button "Add to cart" at bounding box center [779, 289] width 179 height 29
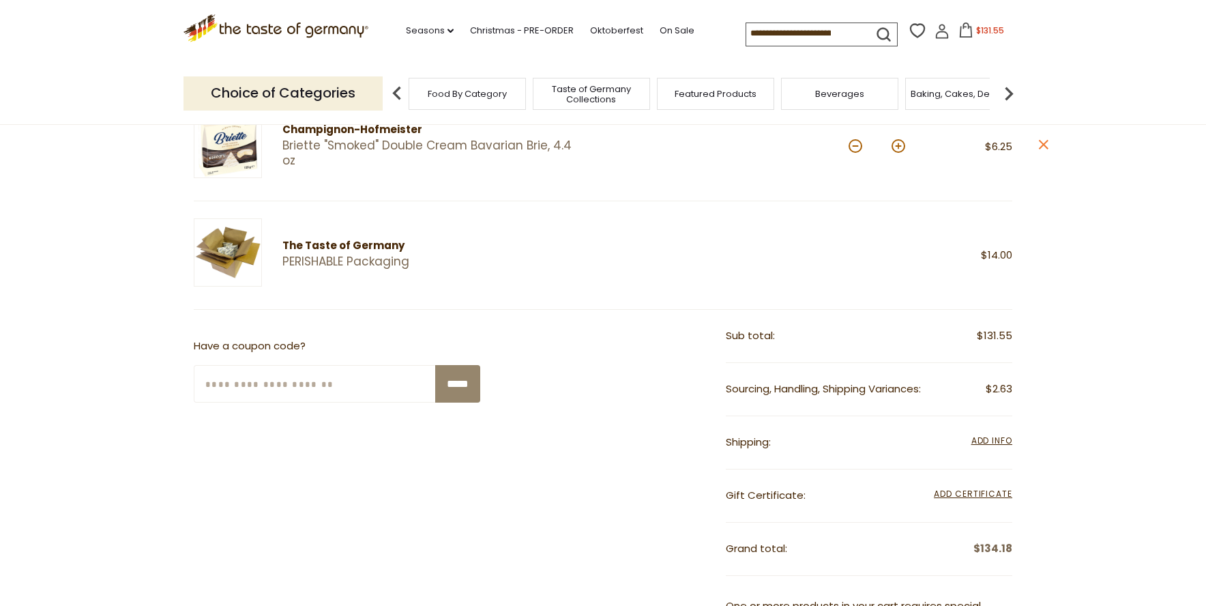
scroll to position [348, 0]
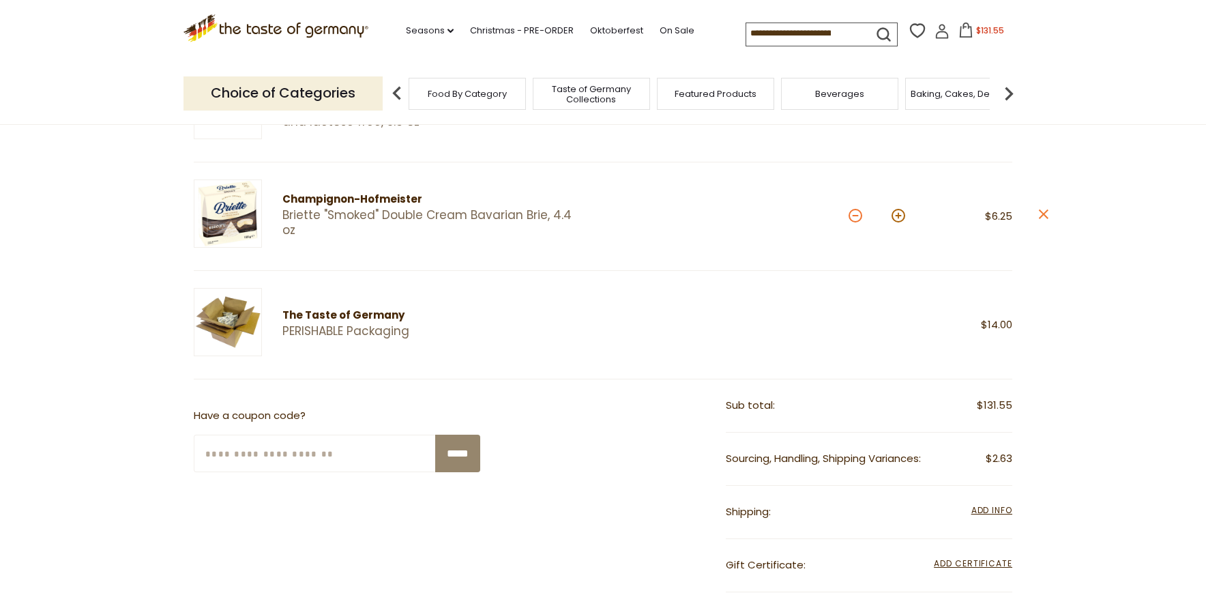
click at [850, 216] on button at bounding box center [855, 216] width 14 height 14
type input "*"
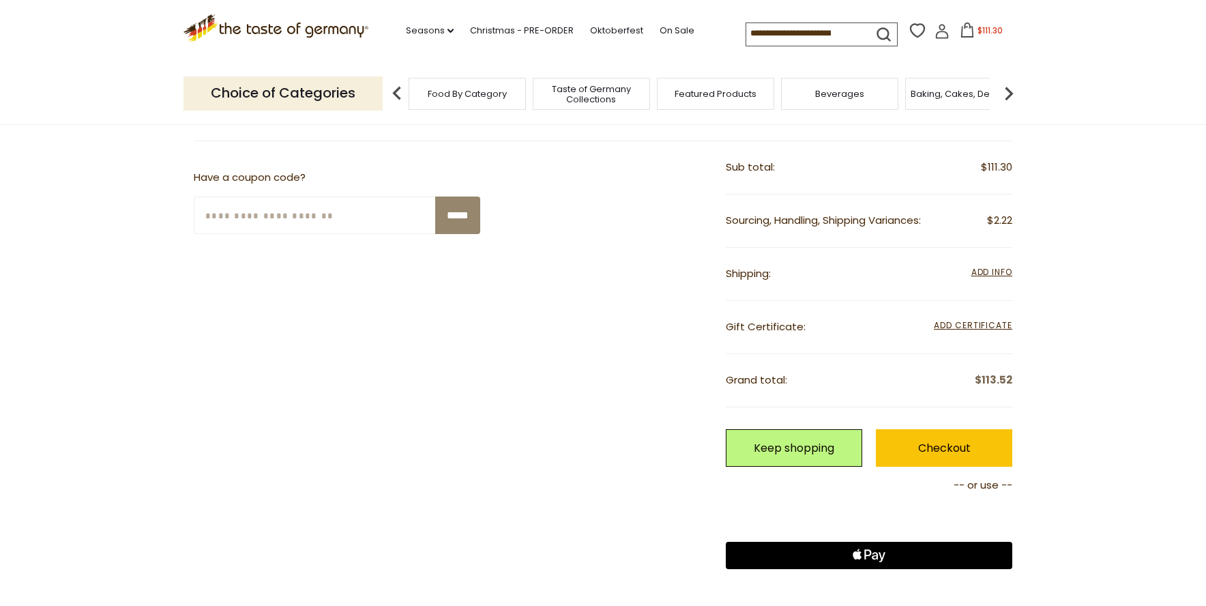
scroll to position [417, 0]
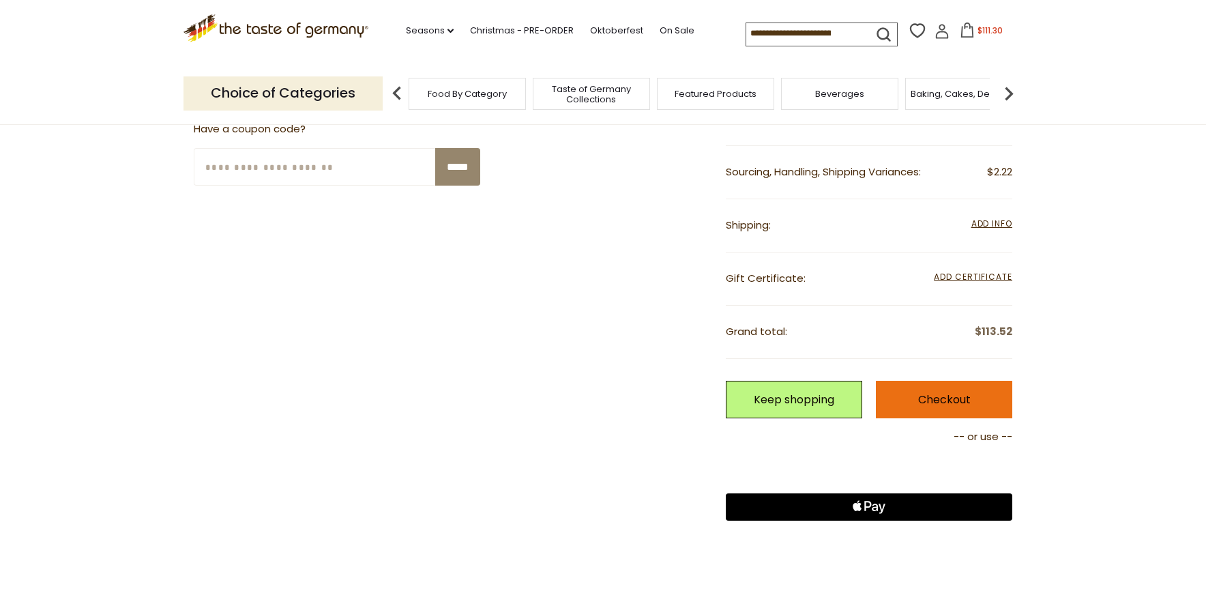
click at [949, 393] on link "Checkout" at bounding box center [944, 400] width 136 height 38
